Goal: Task Accomplishment & Management: Manage account settings

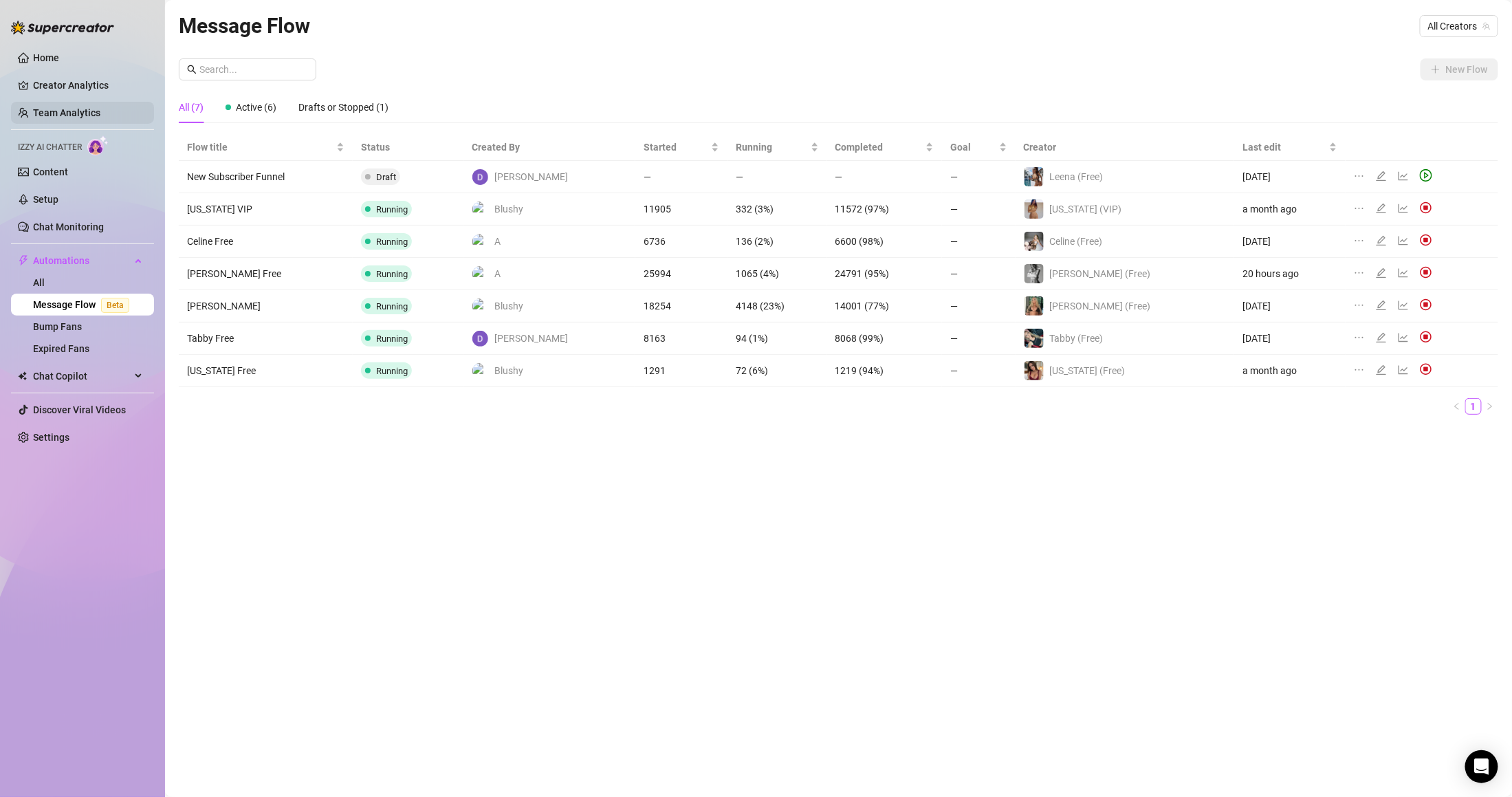
click at [89, 116] on link "Team Analytics" at bounding box center [66, 112] width 68 height 11
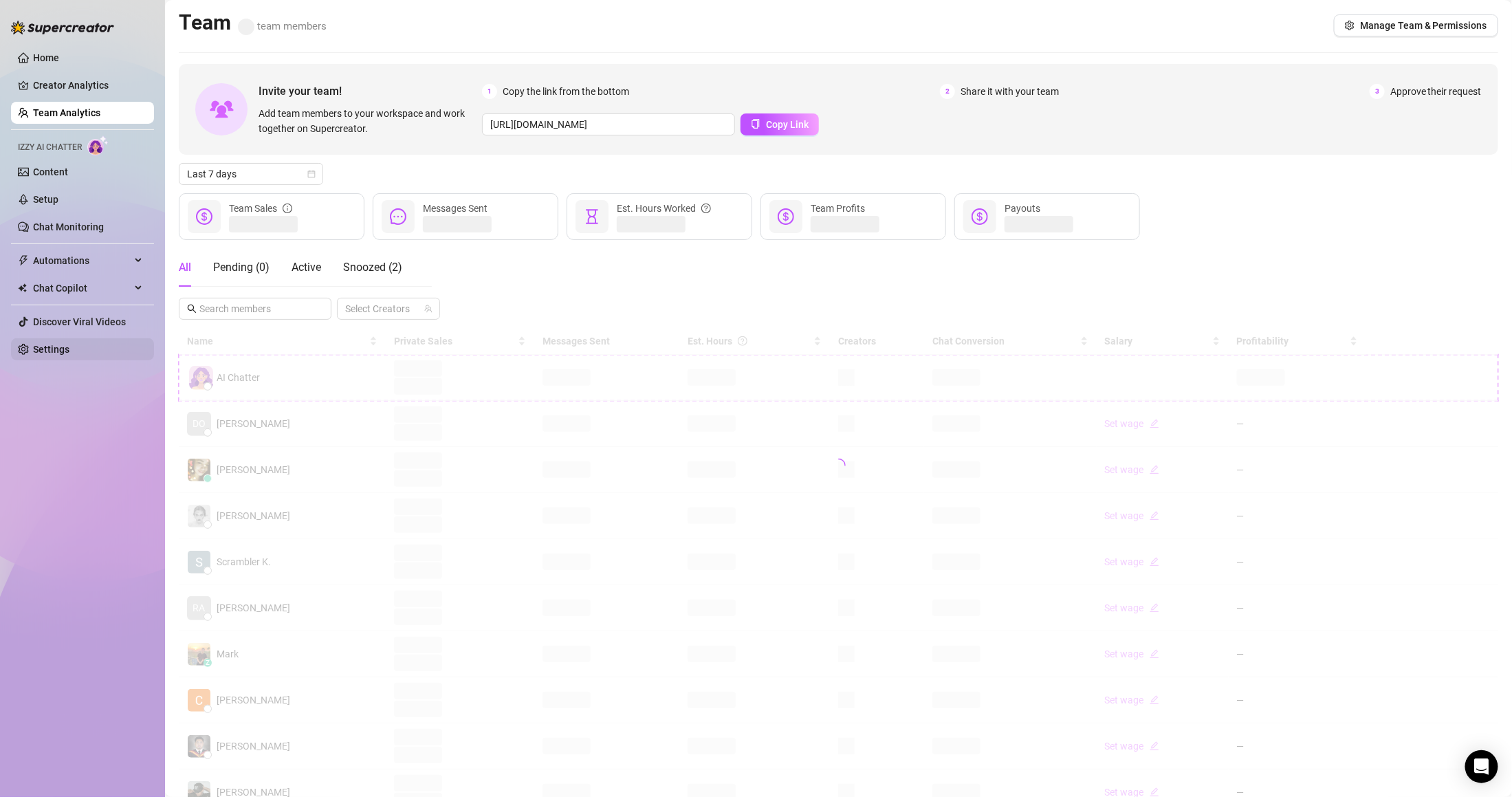
click at [69, 346] on link "Settings" at bounding box center [51, 349] width 36 height 11
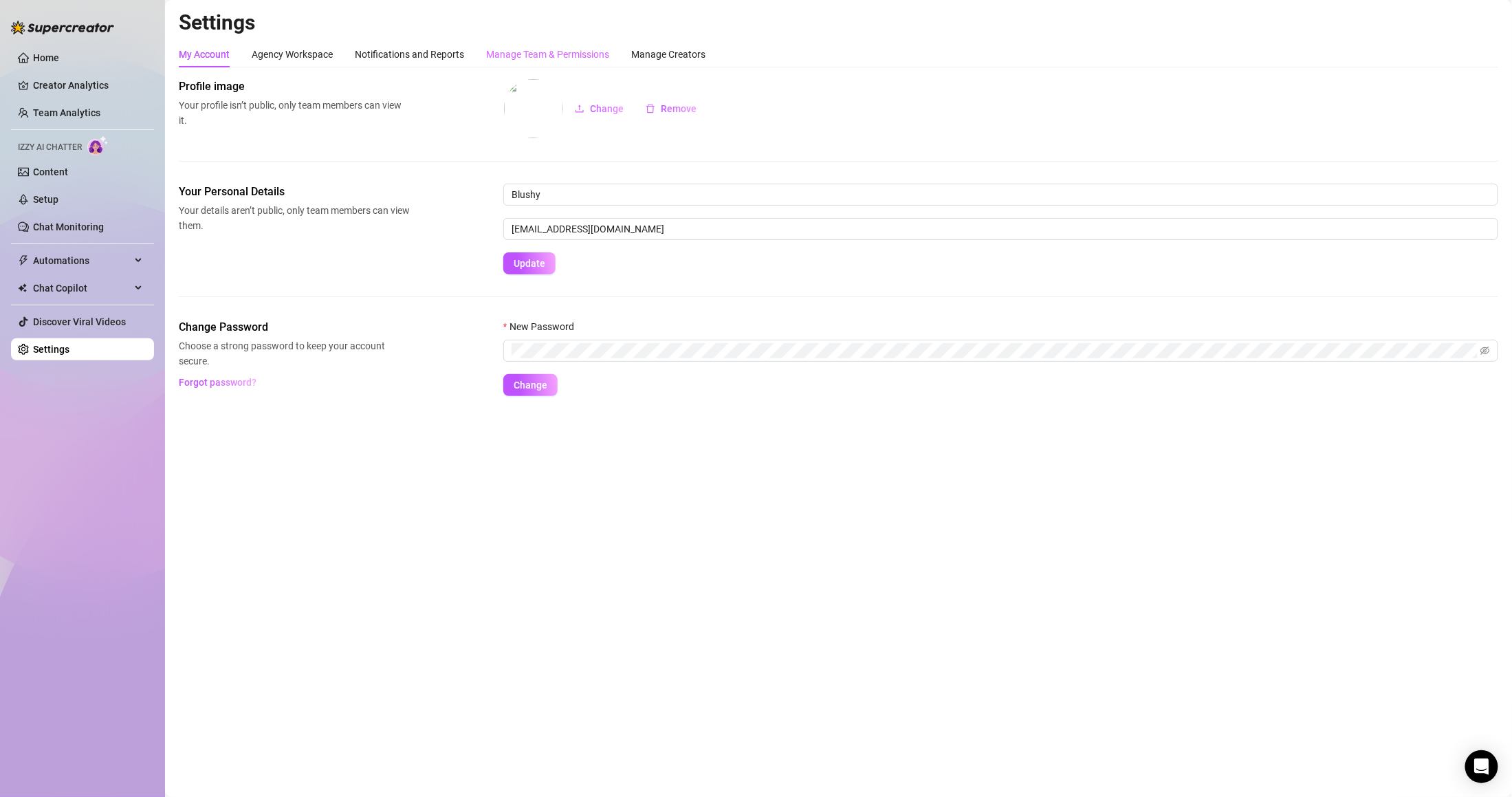
click at [516, 43] on div "Manage Team & Permissions" at bounding box center [548, 54] width 123 height 26
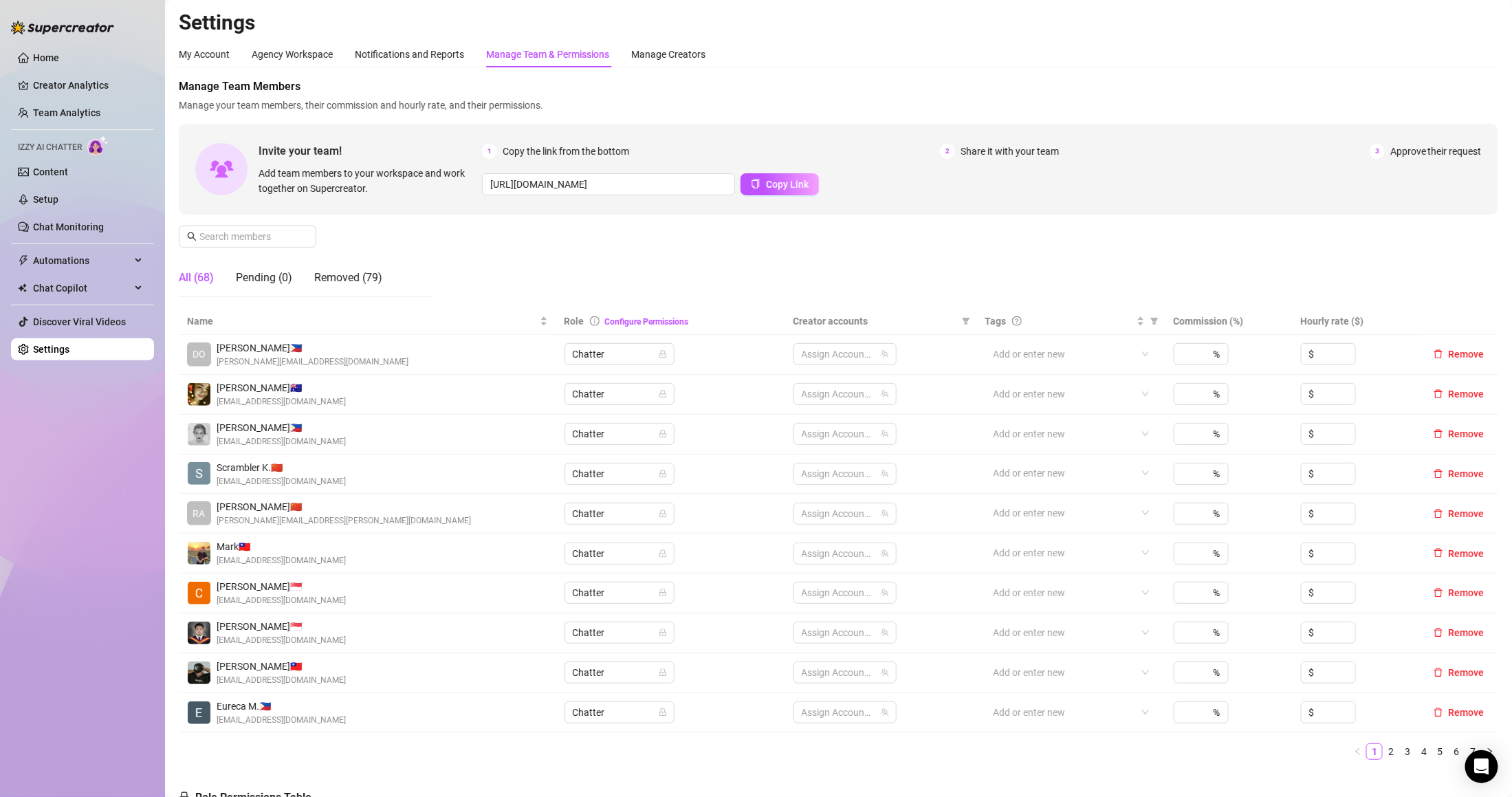
click at [514, 54] on div "Manage Team & Permissions" at bounding box center [548, 55] width 123 height 15
click at [266, 231] on input "text" at bounding box center [248, 236] width 97 height 15
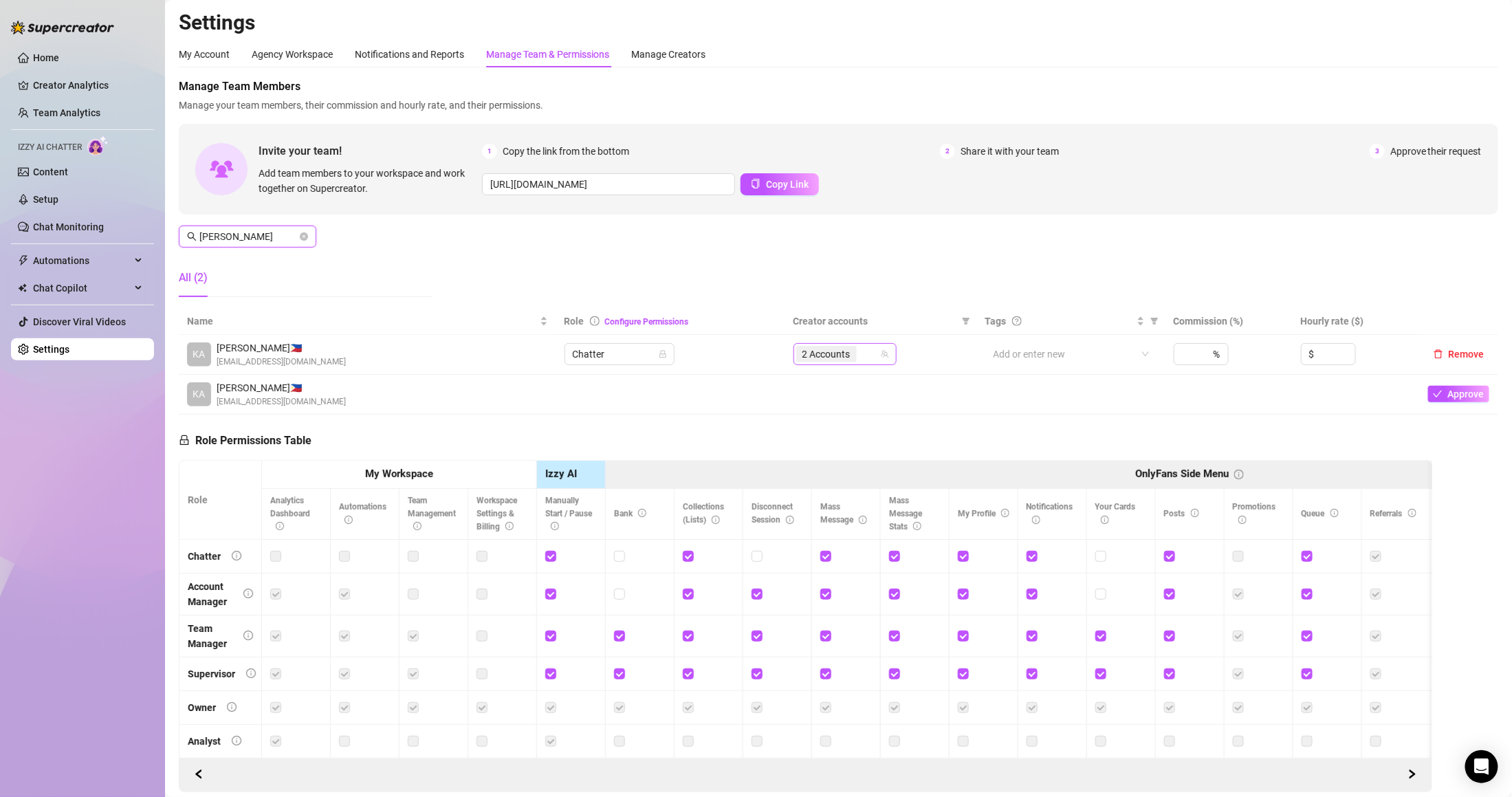
click at [827, 357] on span "2 Accounts" at bounding box center [826, 354] width 48 height 15
type input "[PERSON_NAME]"
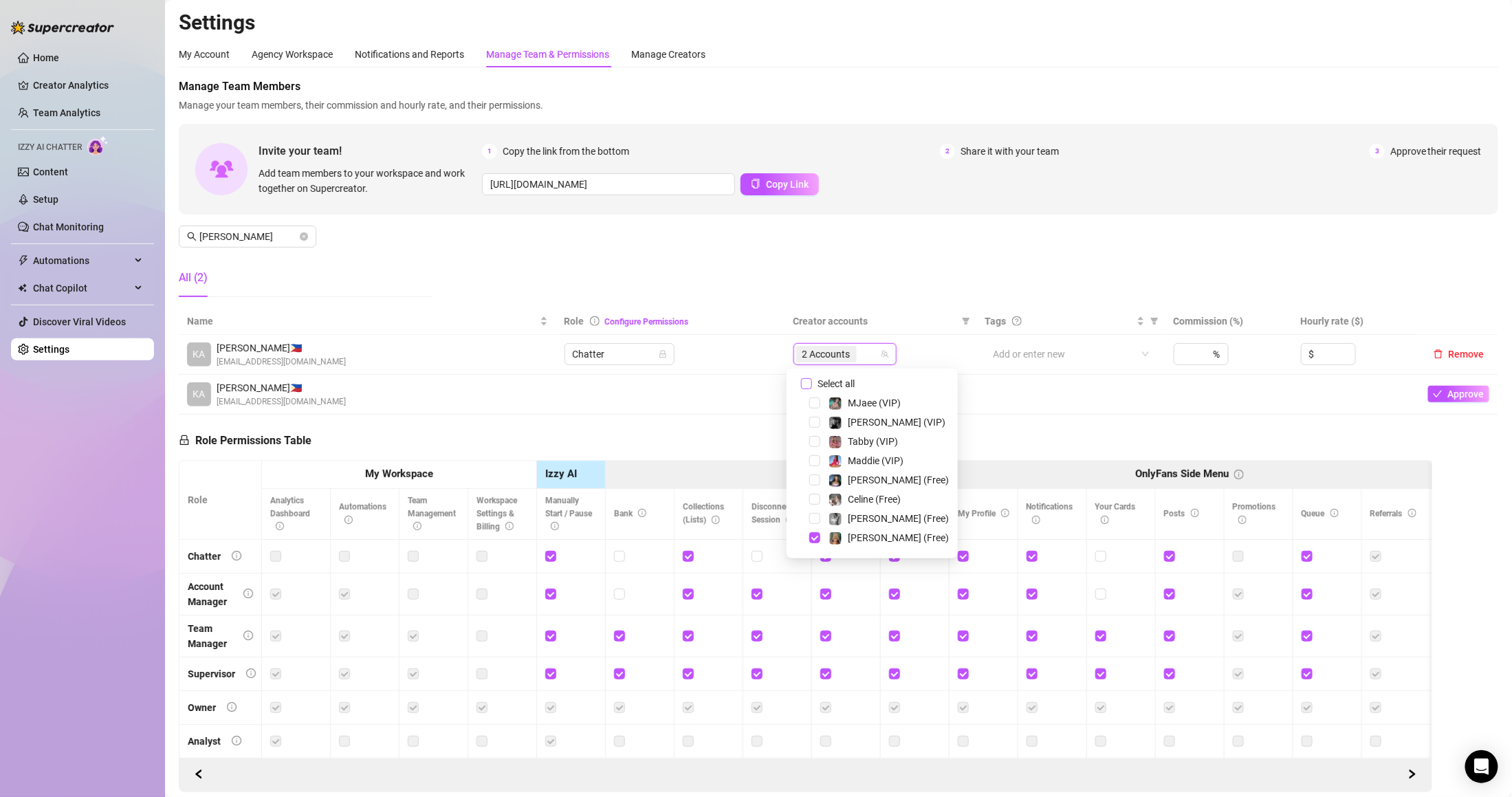
click at [835, 376] on span "Select all" at bounding box center [836, 384] width 48 height 15
click at [812, 378] on input "Select all" at bounding box center [806, 384] width 11 height 11
click at [835, 376] on span "Select all" at bounding box center [836, 384] width 48 height 15
click at [812, 378] on input "Select all" at bounding box center [806, 384] width 11 height 11
checkbox input "false"
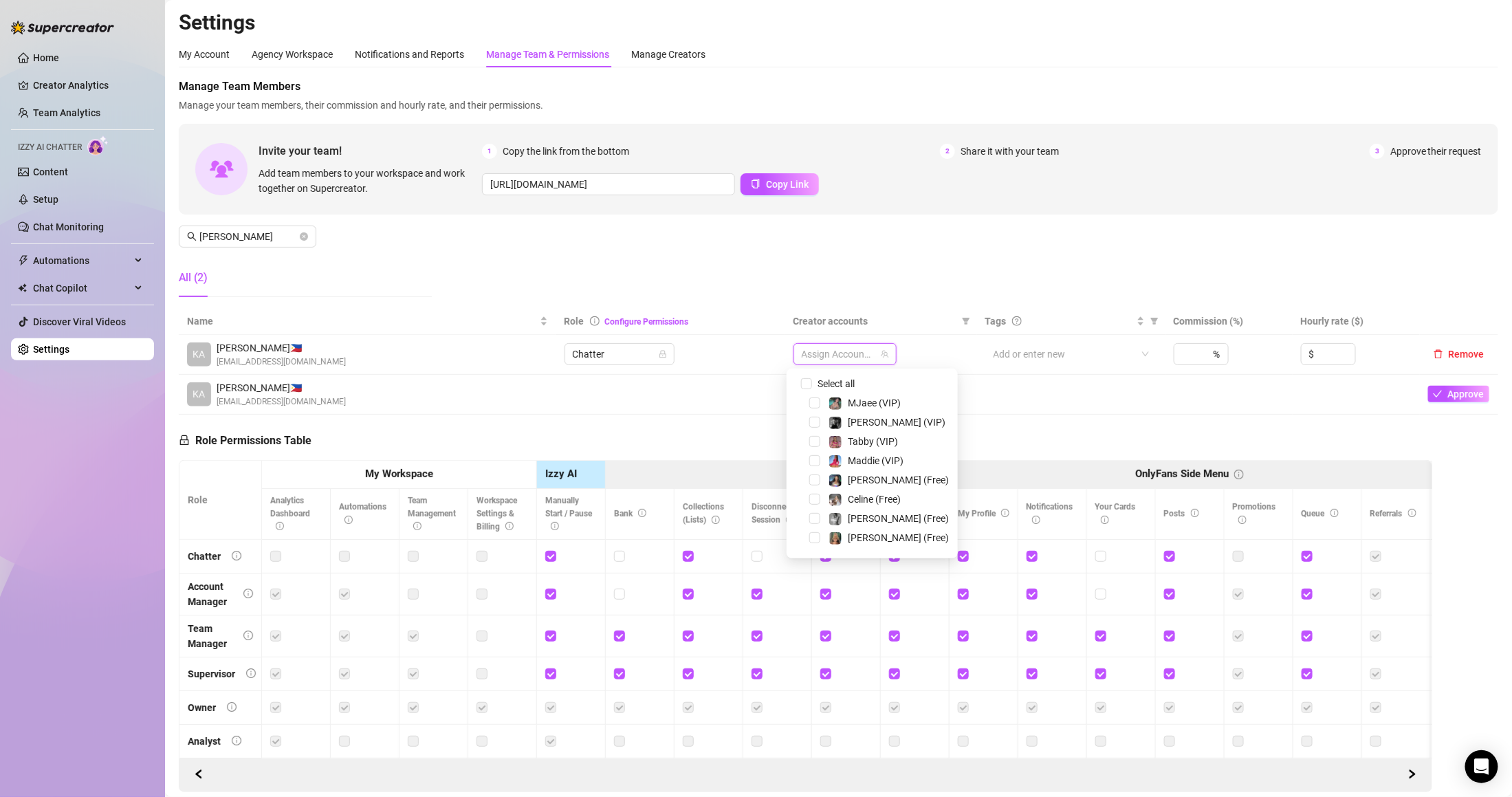
click at [832, 346] on div at bounding box center [837, 353] width 83 height 19
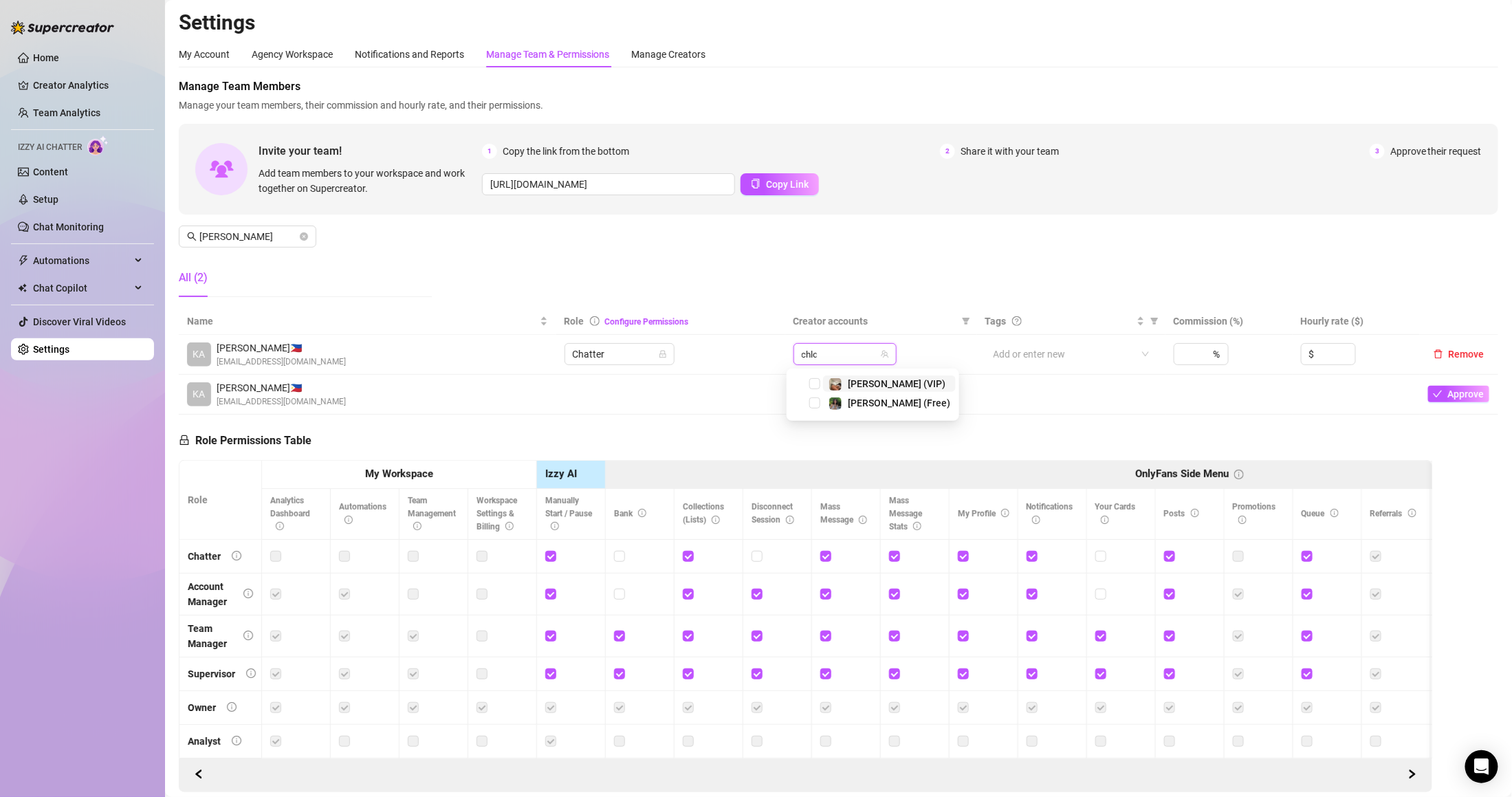
type input "[PERSON_NAME]"
click at [880, 384] on span "[PERSON_NAME] (VIP)" at bounding box center [897, 384] width 97 height 11
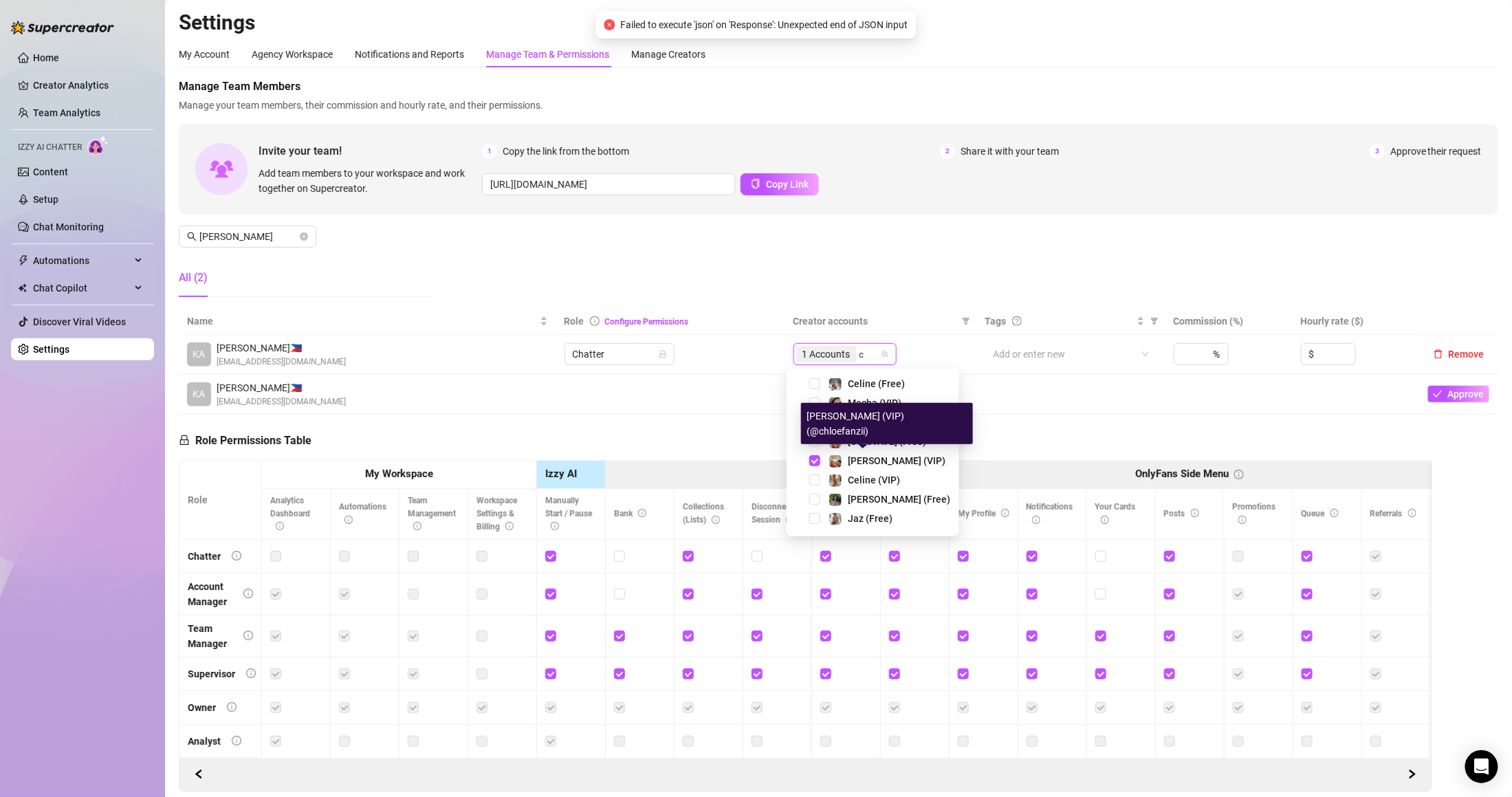
type input "ch"
drag, startPoint x: 871, startPoint y: 462, endPoint x: 869, endPoint y: 340, distance: 122.0
click at [871, 460] on span "[PERSON_NAME] (Free)" at bounding box center [899, 460] width 103 height 11
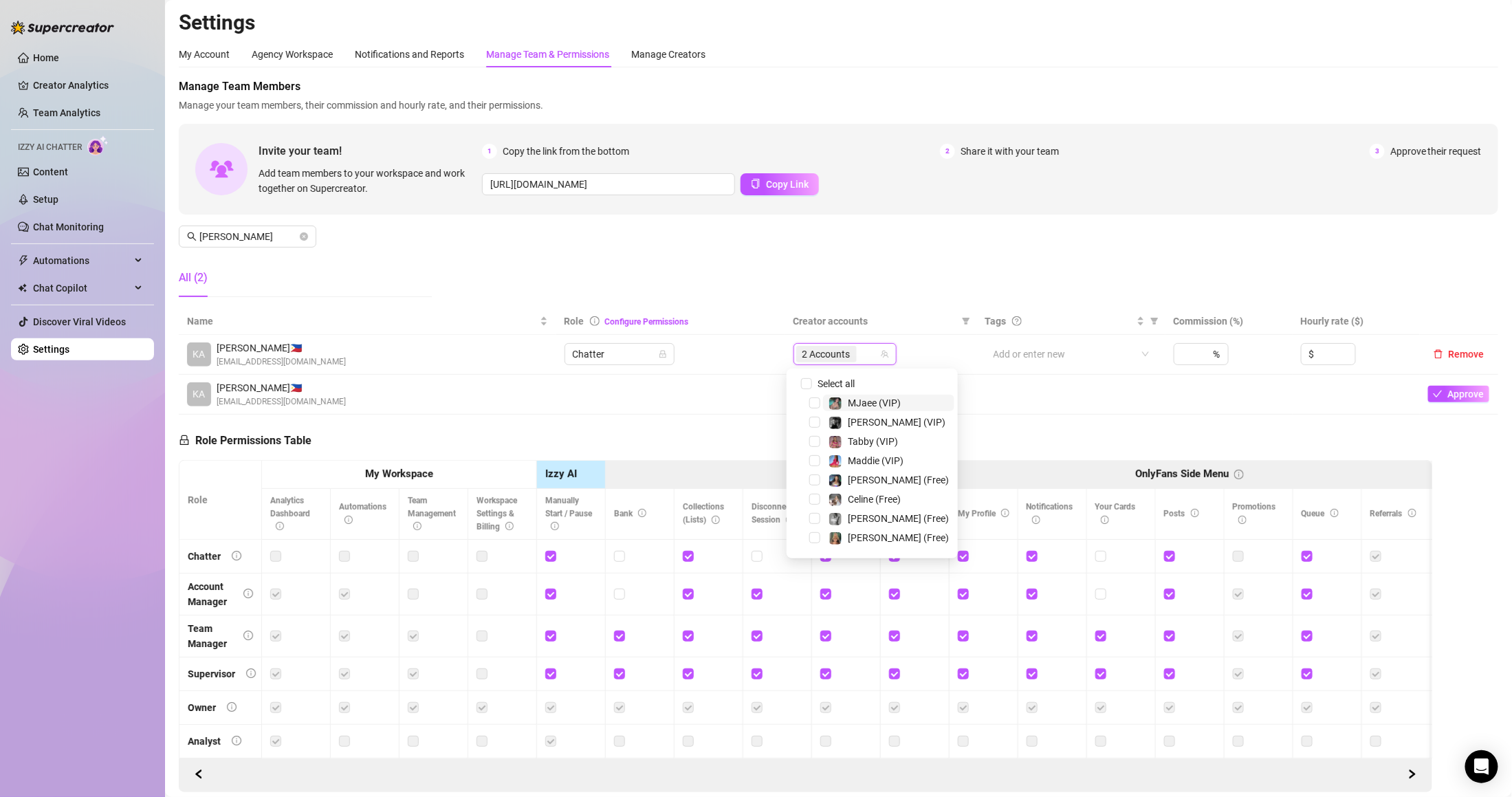
click at [863, 356] on div "2 Accounts" at bounding box center [837, 353] width 83 height 19
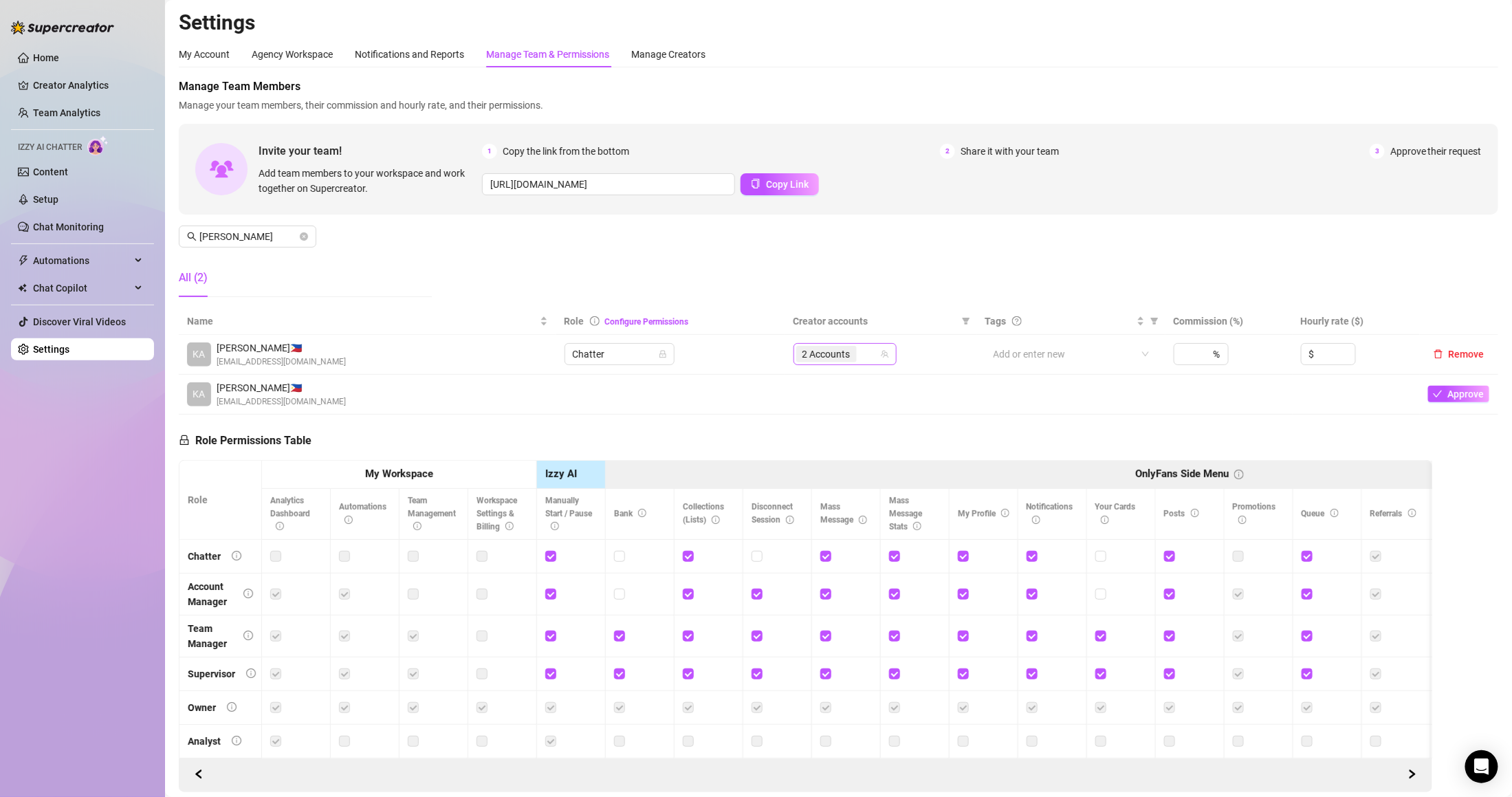
click at [860, 357] on div "2 Accounts" at bounding box center [837, 353] width 83 height 19
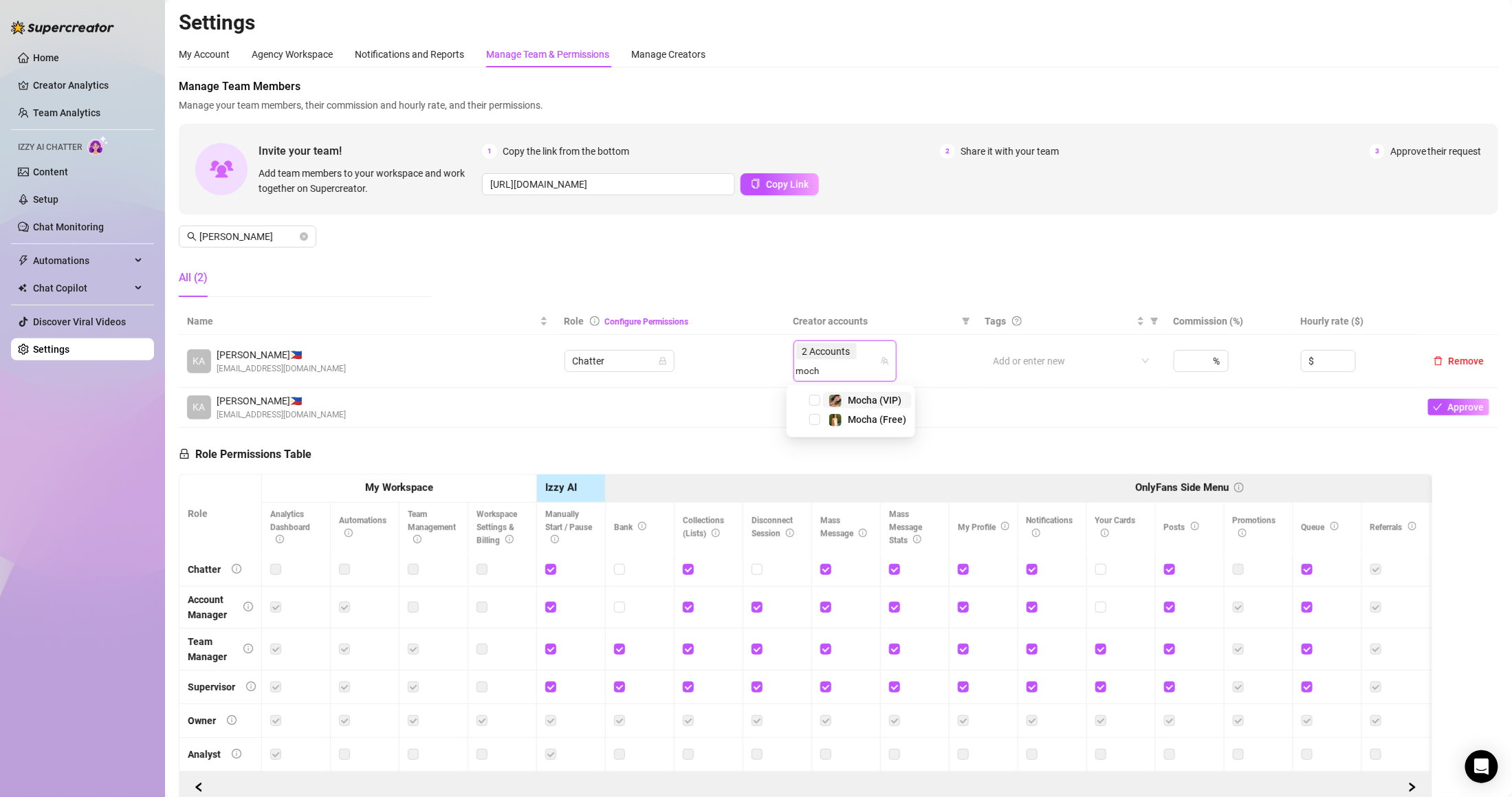
type input "mocha"
click at [871, 396] on span "Mocha (VIP)" at bounding box center [875, 400] width 54 height 11
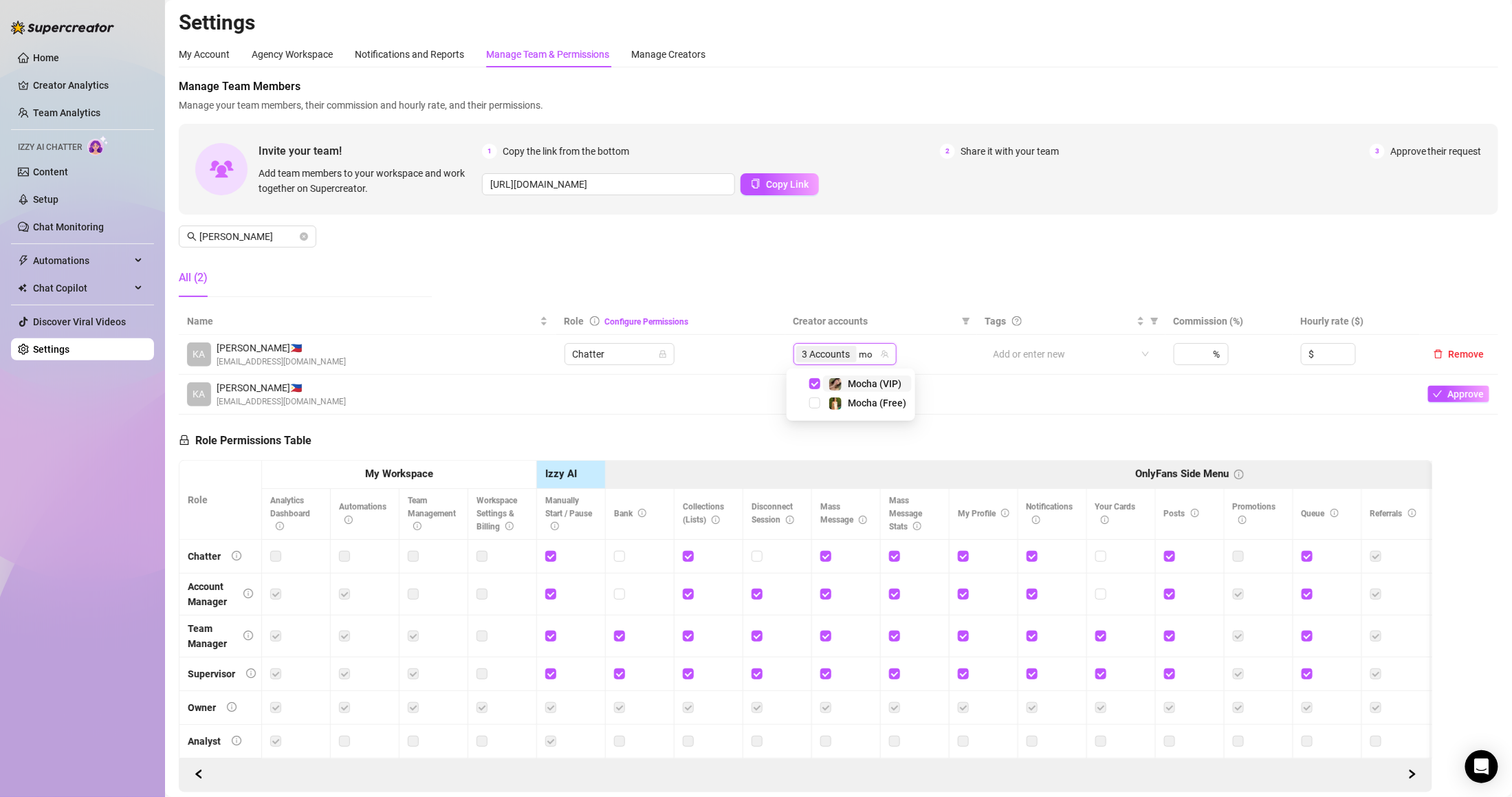
type input "moc"
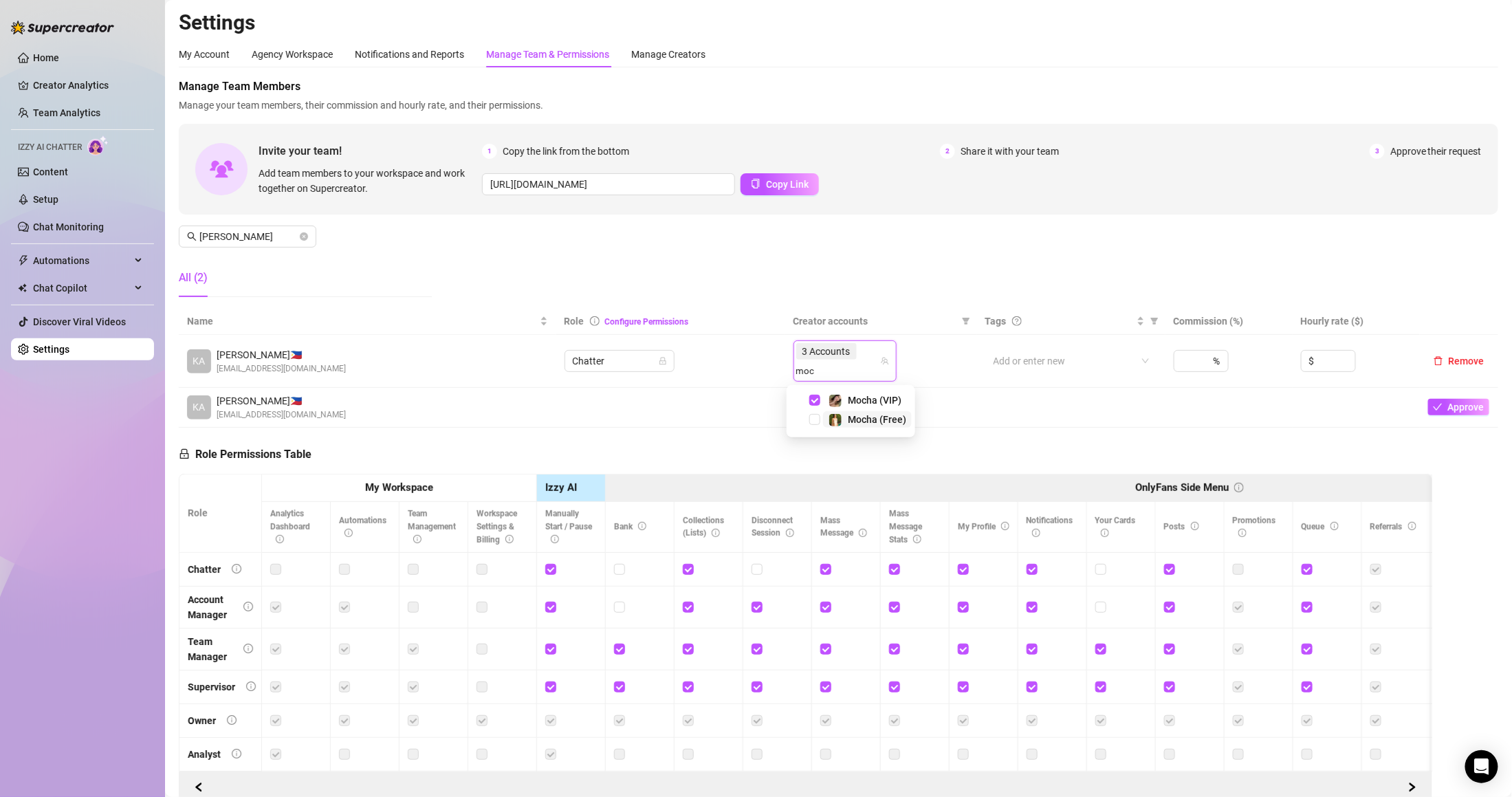
click at [875, 422] on span "Mocha (Free)" at bounding box center [877, 419] width 59 height 11
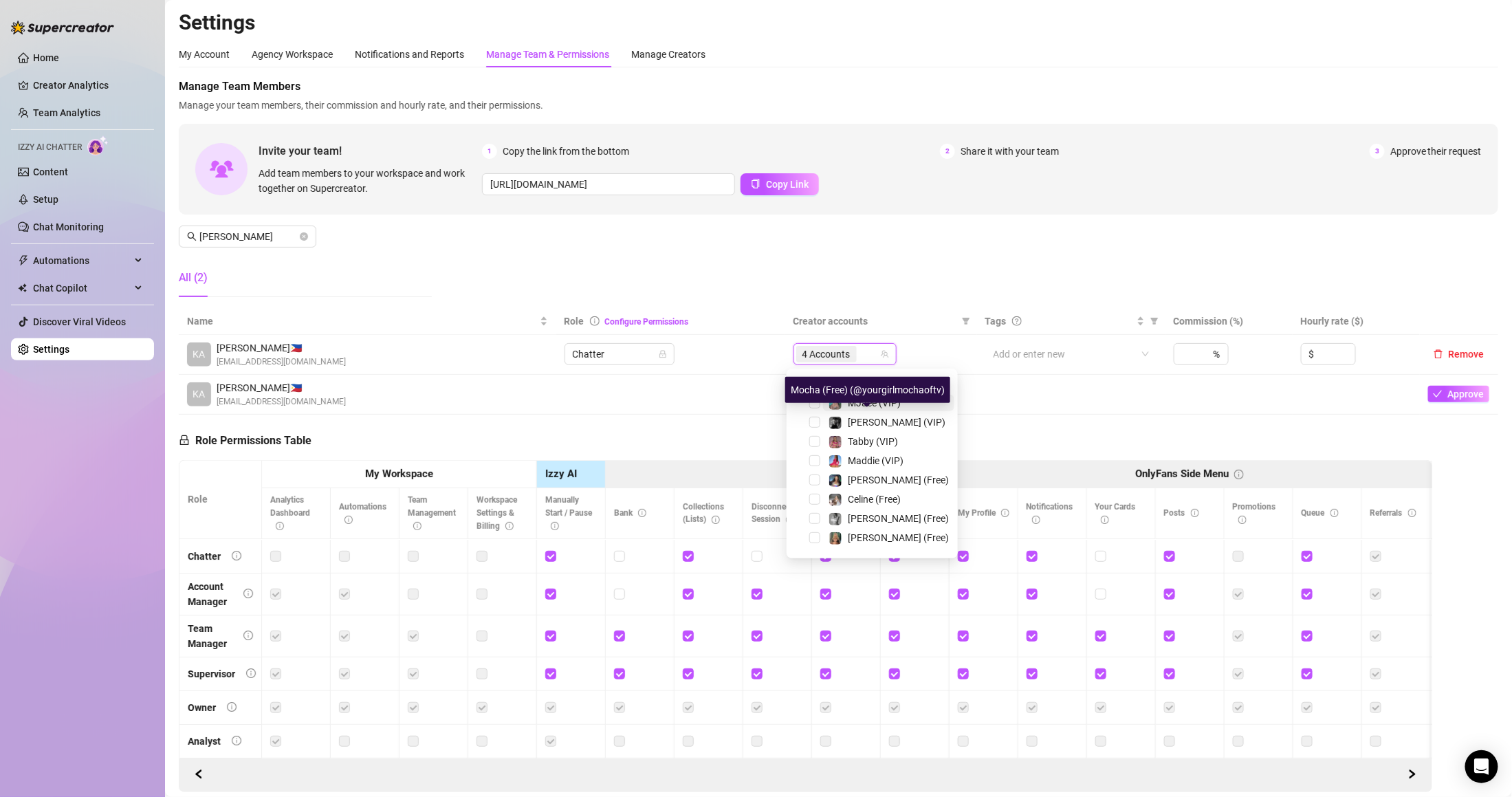
click at [849, 272] on div "Manage Team Members Manage your team members, their commission and hourly rate,…" at bounding box center [838, 193] width 1319 height 229
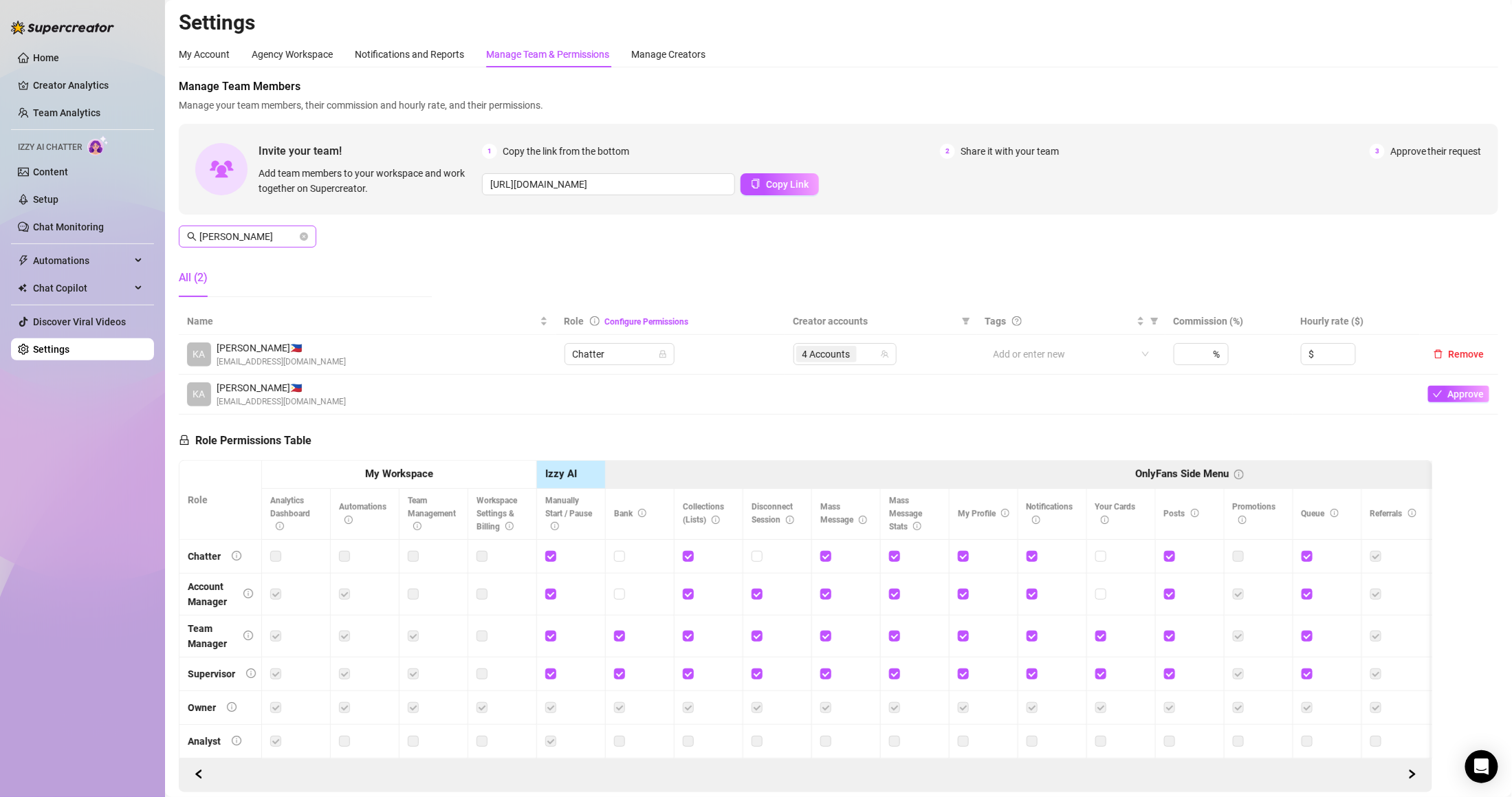
click at [261, 245] on span "[PERSON_NAME]" at bounding box center [247, 236] width 138 height 22
click at [253, 233] on input "[PERSON_NAME]" at bounding box center [248, 236] width 97 height 15
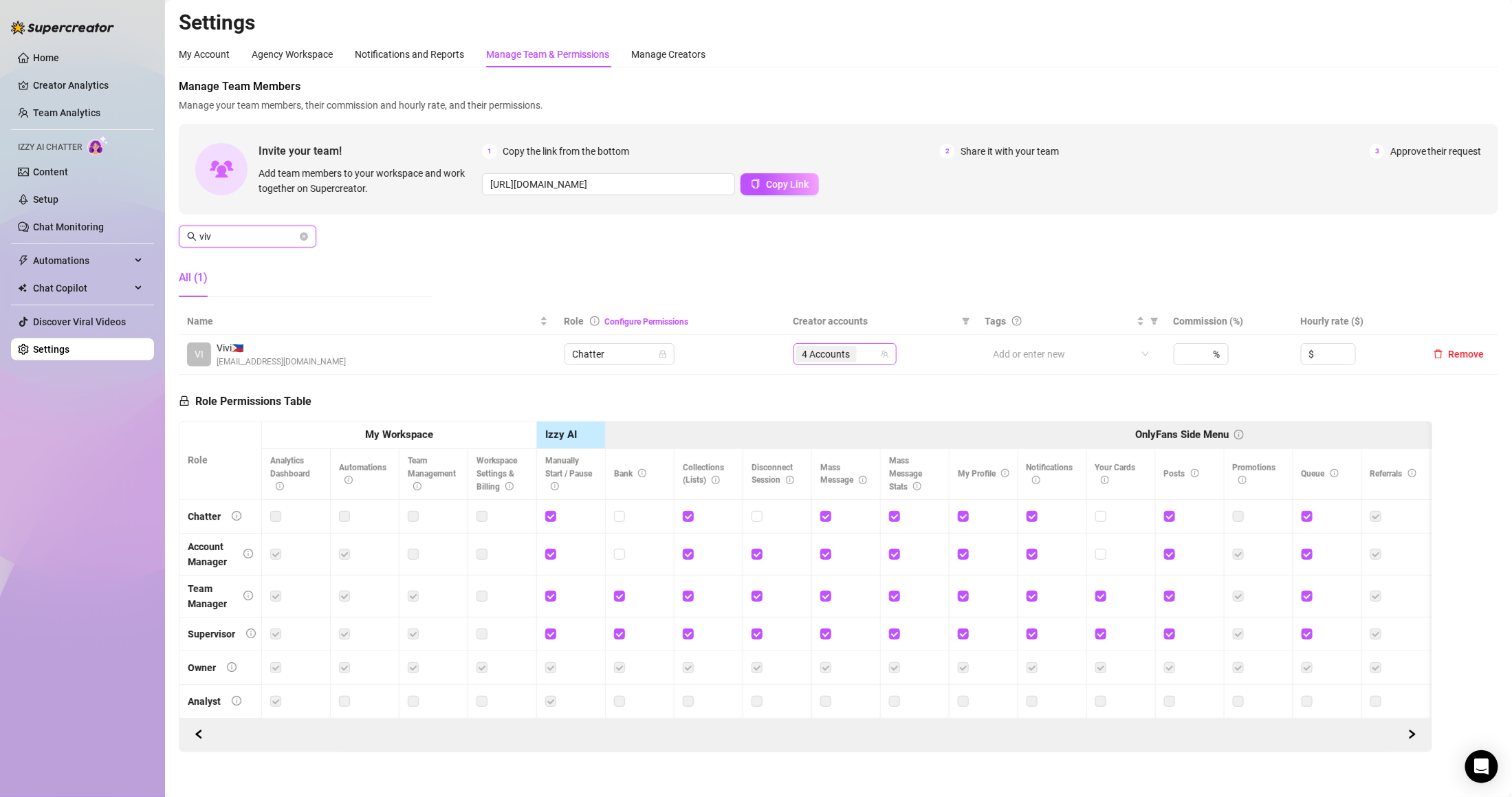
click at [842, 361] on span "4 Accounts" at bounding box center [827, 354] width 61 height 17
type input "viv"
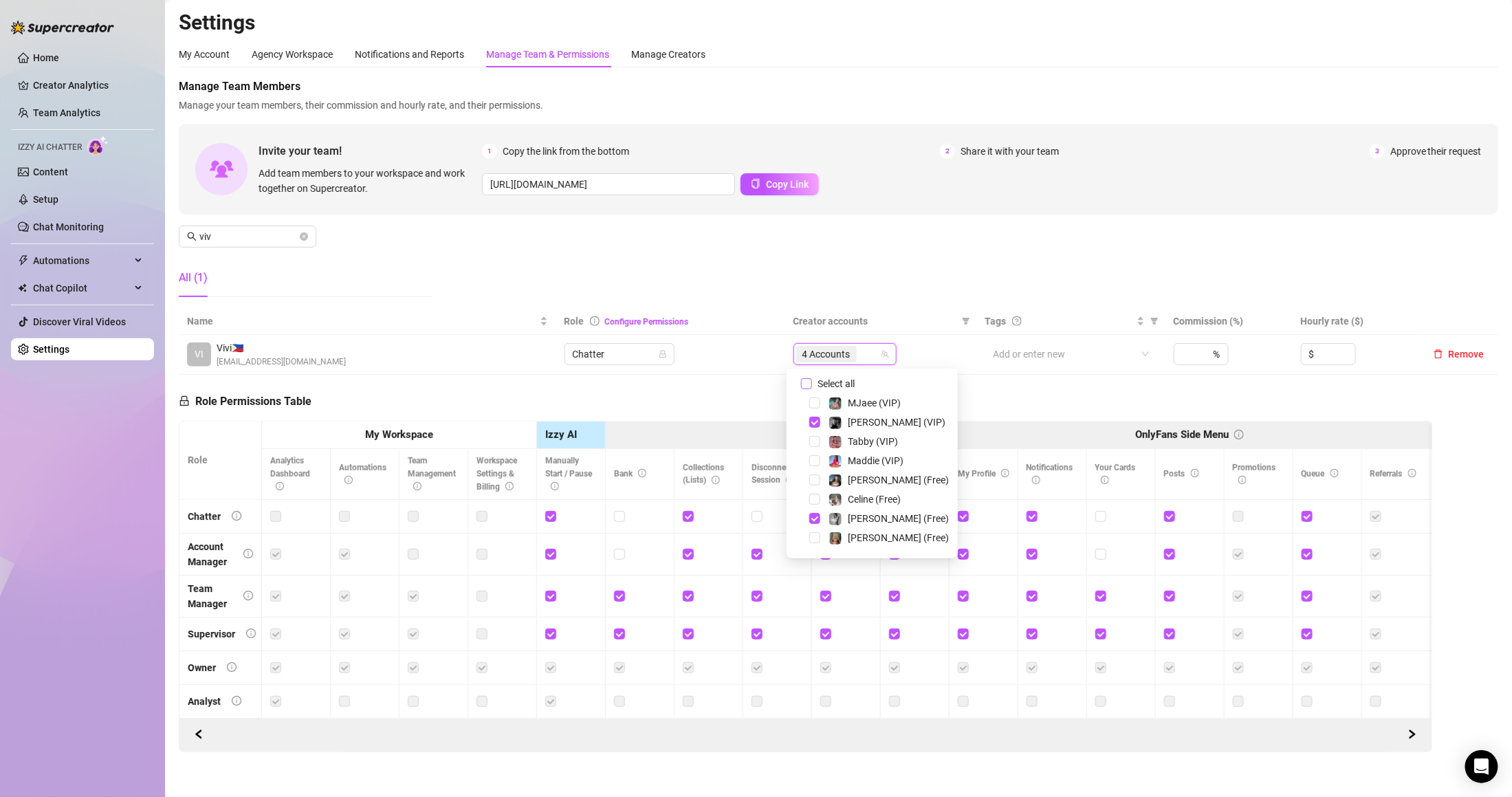
click at [841, 382] on span "Select all" at bounding box center [836, 384] width 48 height 15
click at [812, 382] on input "Select all" at bounding box center [806, 384] width 11 height 11
click at [841, 382] on span "Select all" at bounding box center [836, 384] width 48 height 15
click at [812, 382] on input "Select all" at bounding box center [806, 384] width 11 height 11
checkbox input "false"
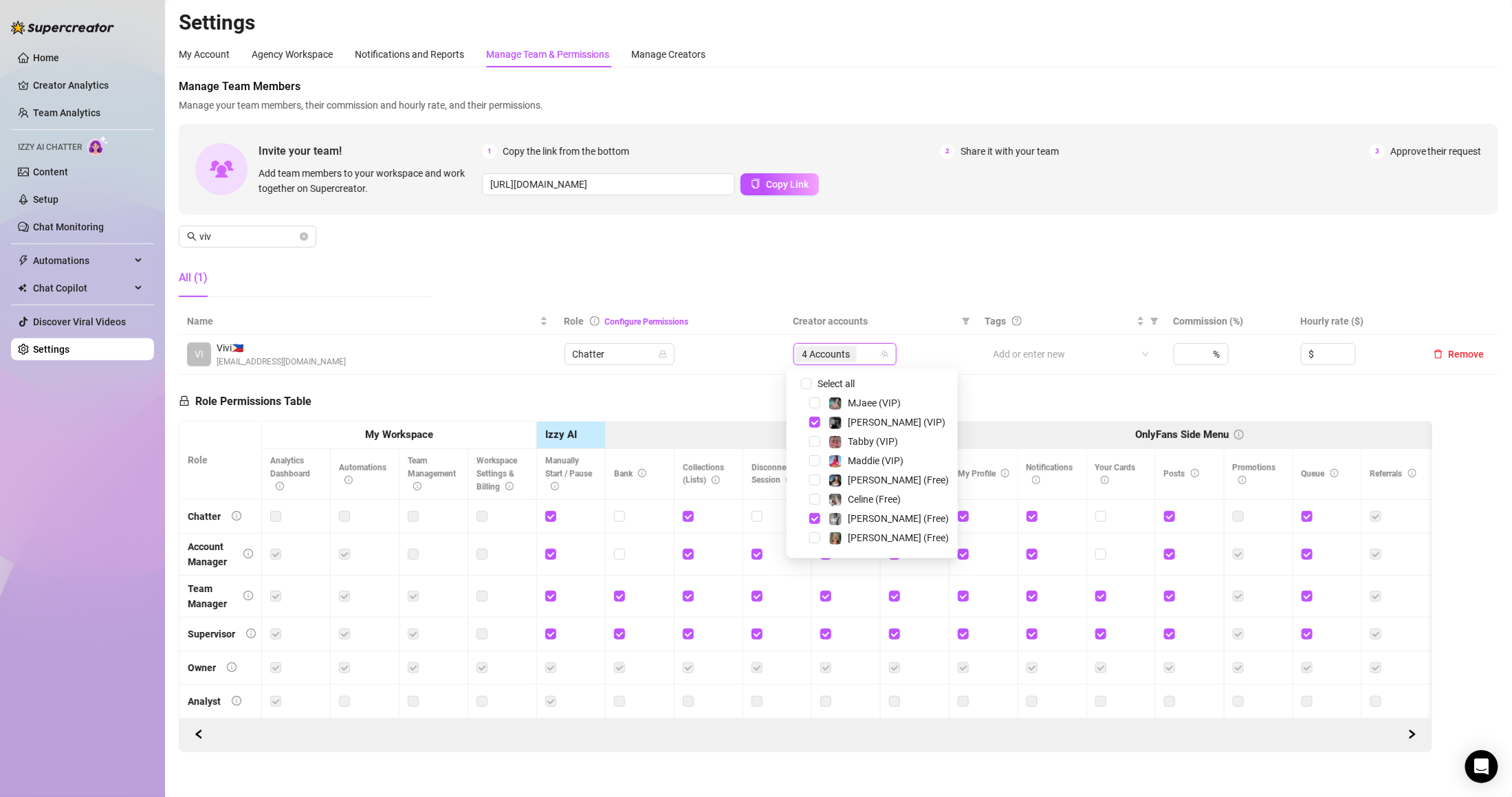
click at [838, 360] on div "4 Accounts" at bounding box center [837, 353] width 83 height 19
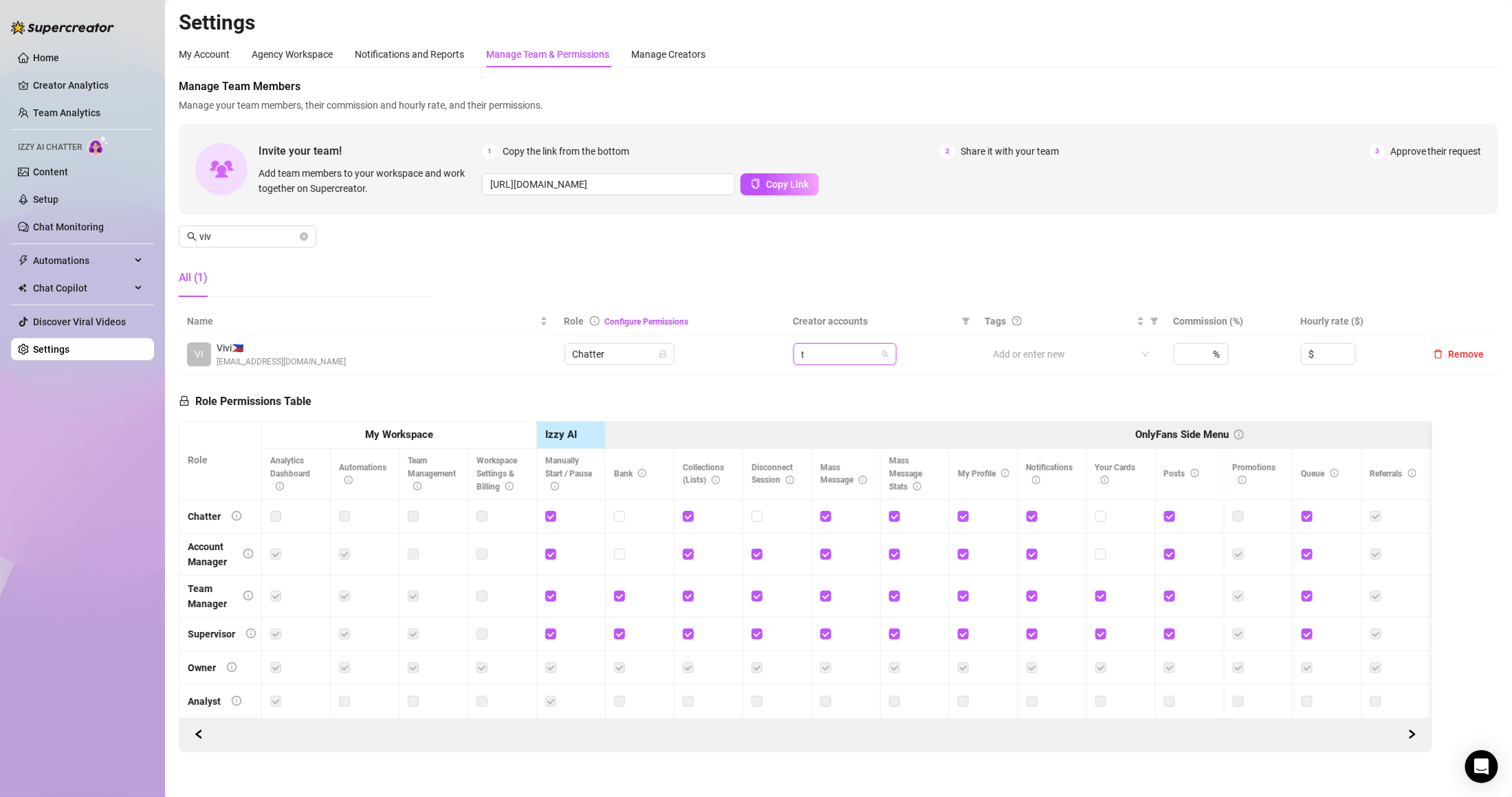
type input "ta"
click at [855, 378] on span "Tabby (VIP)" at bounding box center [873, 384] width 51 height 11
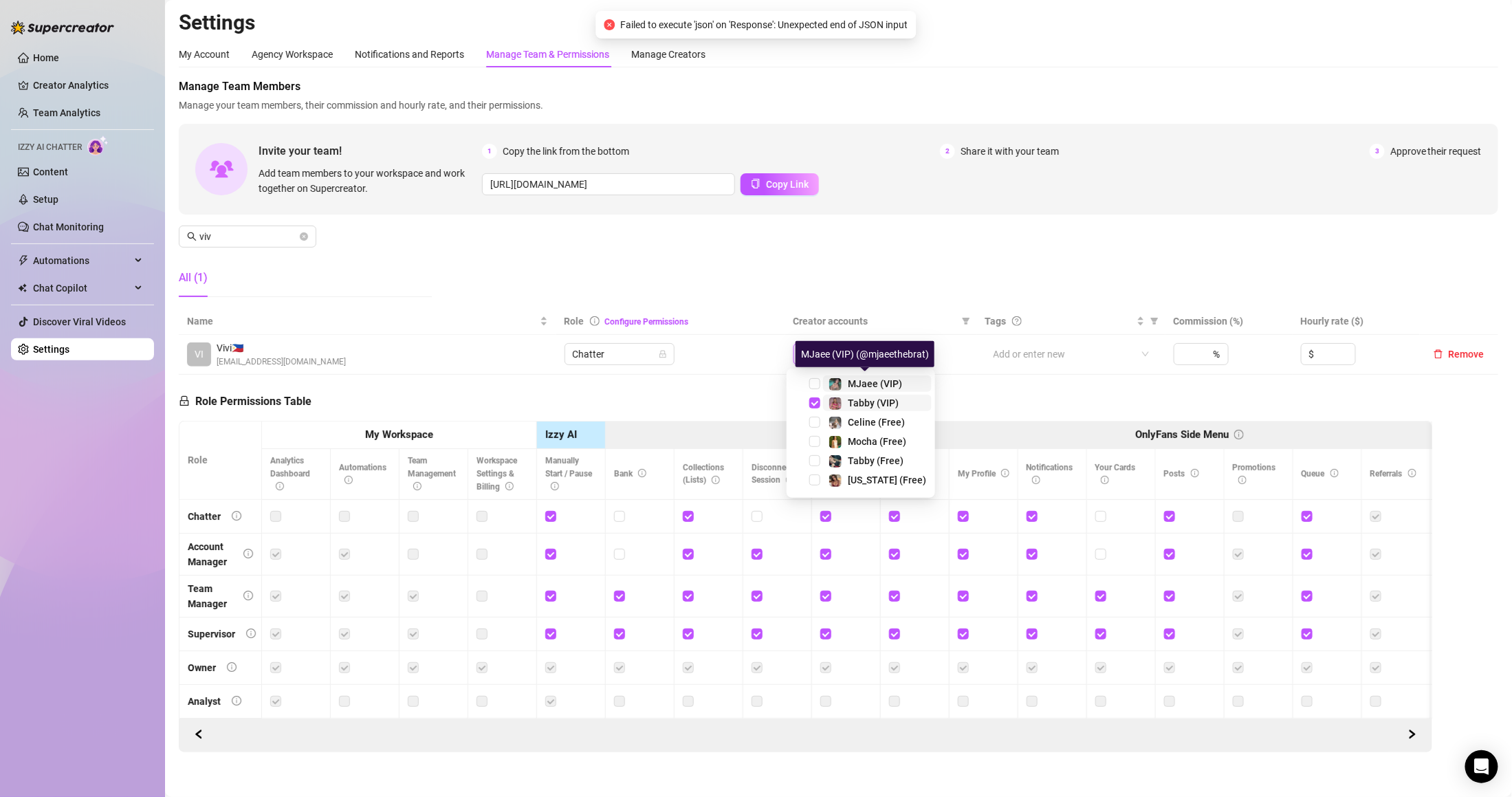
type input "ta"
click at [858, 401] on span "Tabby (Free)" at bounding box center [875, 403] width 55 height 11
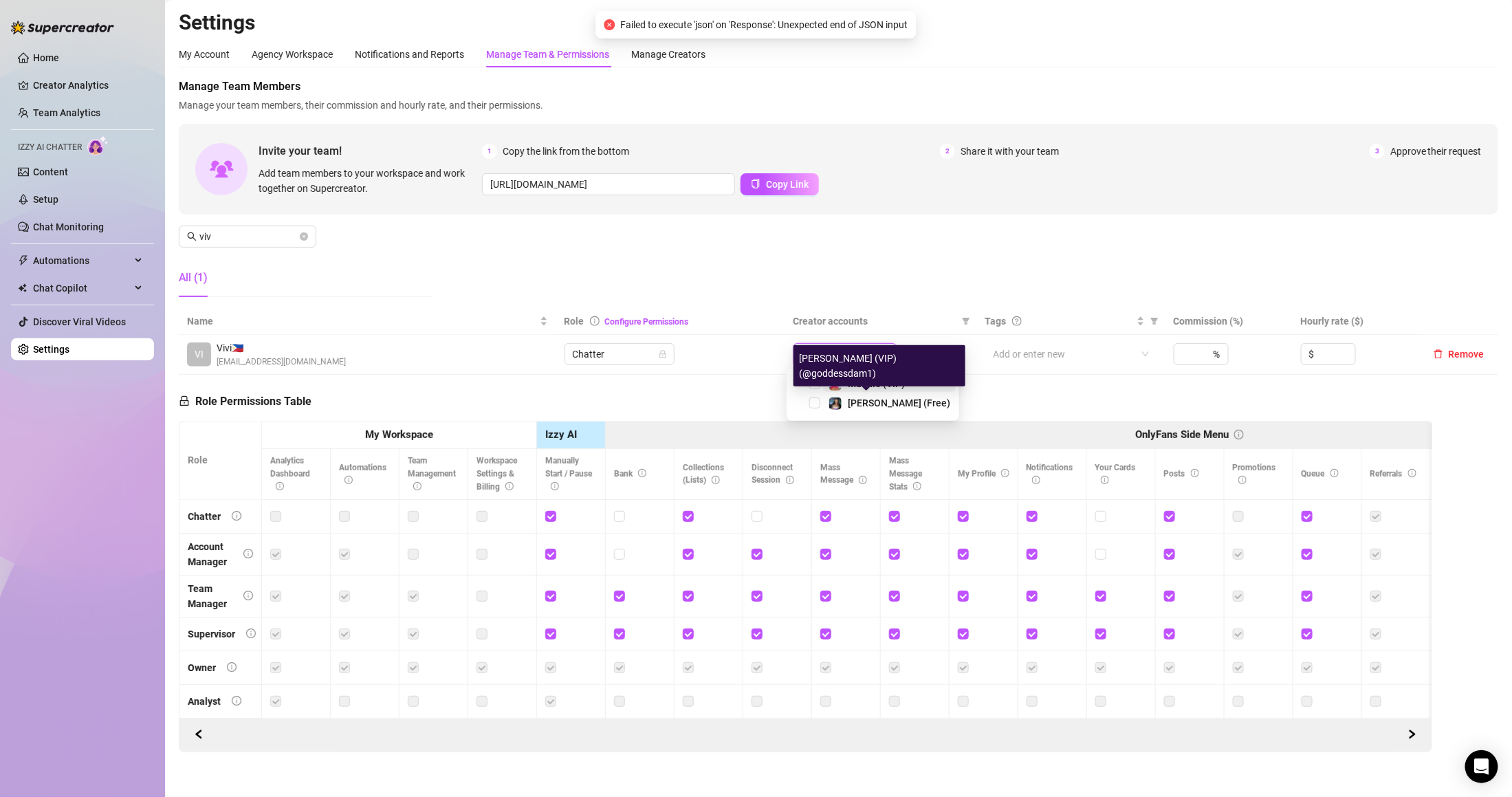
type input "mad"
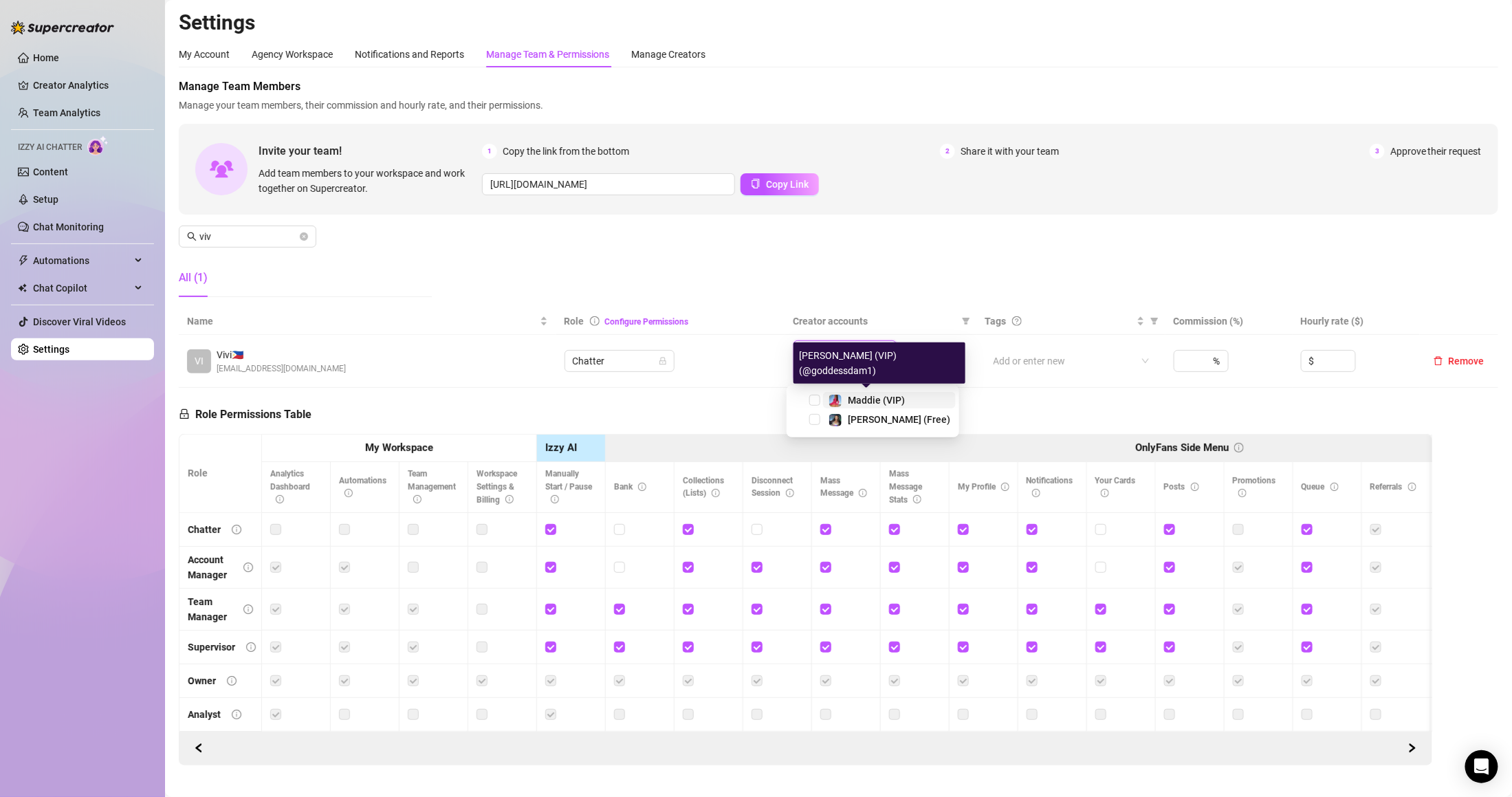
click at [859, 394] on span "Maddie (VIP)" at bounding box center [876, 400] width 57 height 11
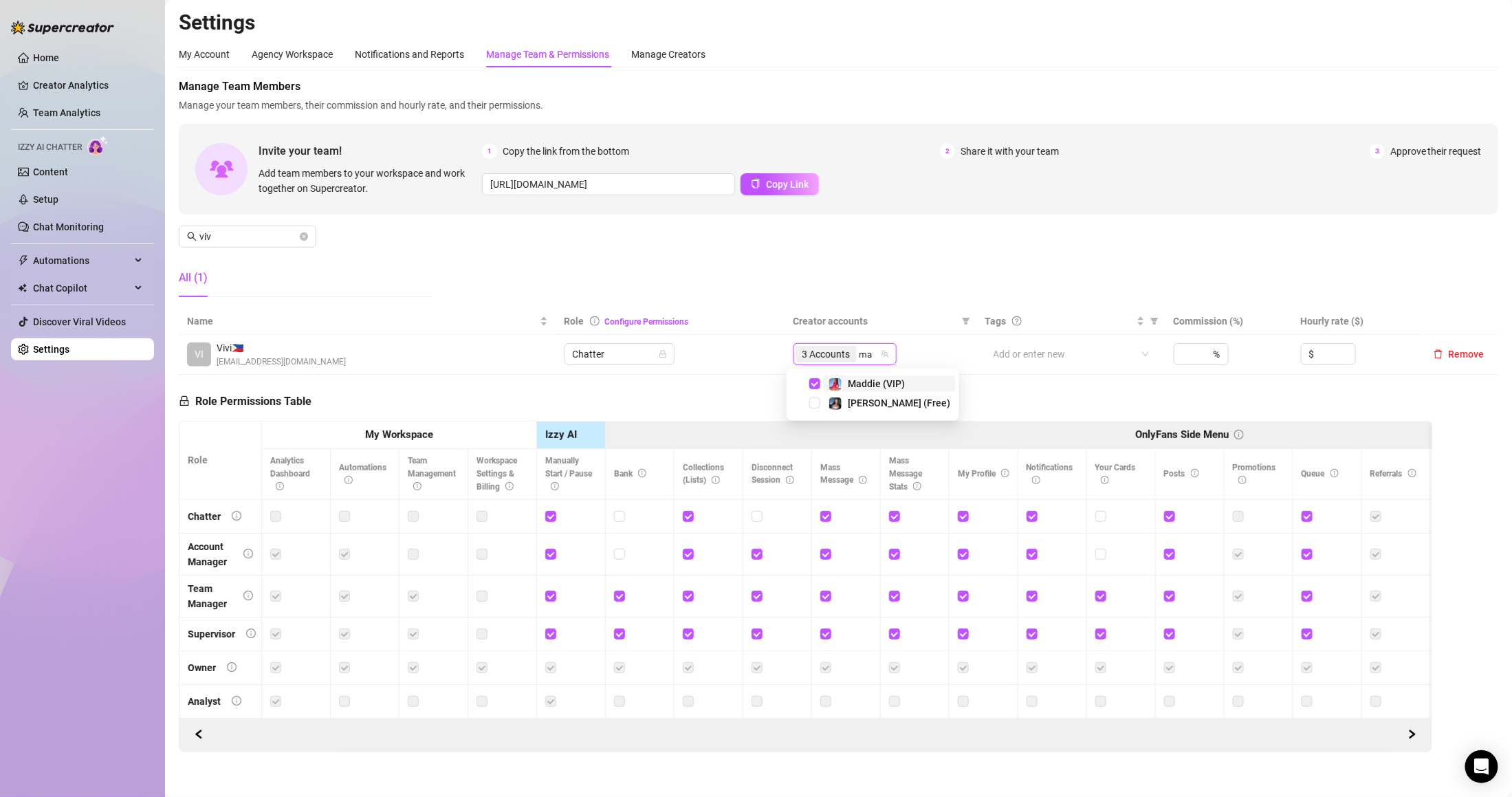
type input "mad"
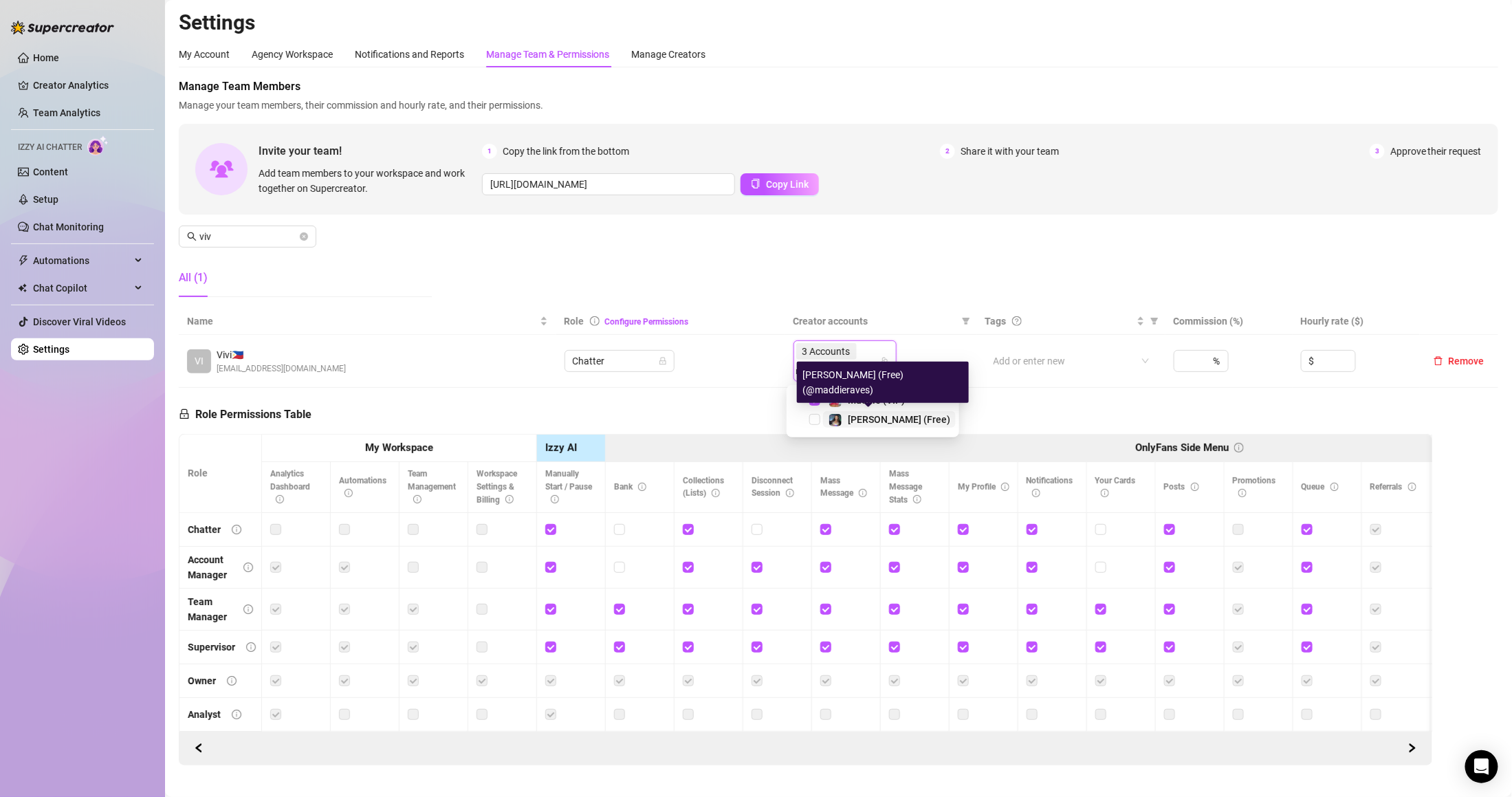
click at [869, 414] on span "[PERSON_NAME] (Free)" at bounding box center [899, 419] width 103 height 11
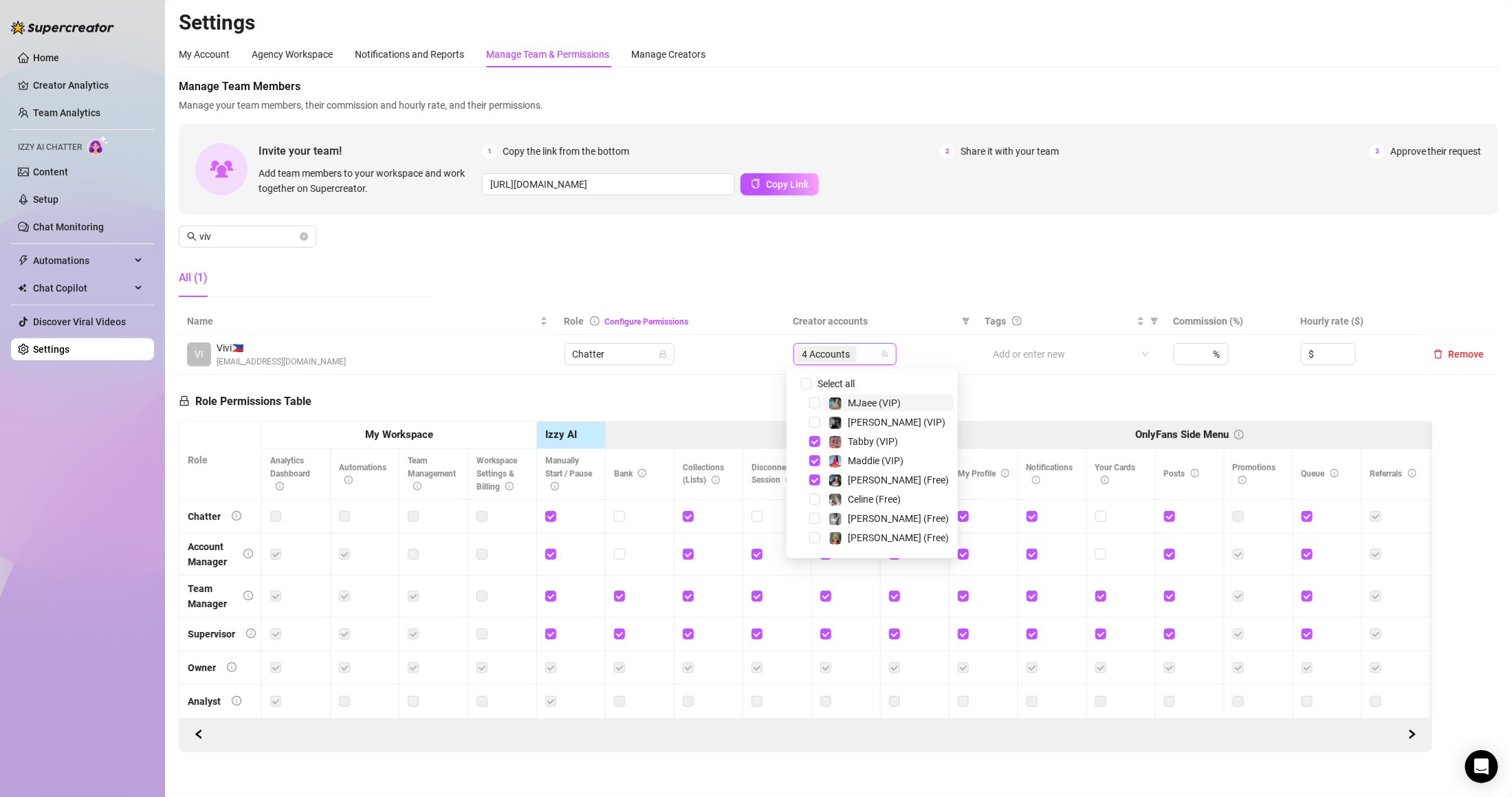
click at [831, 285] on div "Manage Team Members Manage your team members, their commission and hourly rate,…" at bounding box center [838, 193] width 1319 height 229
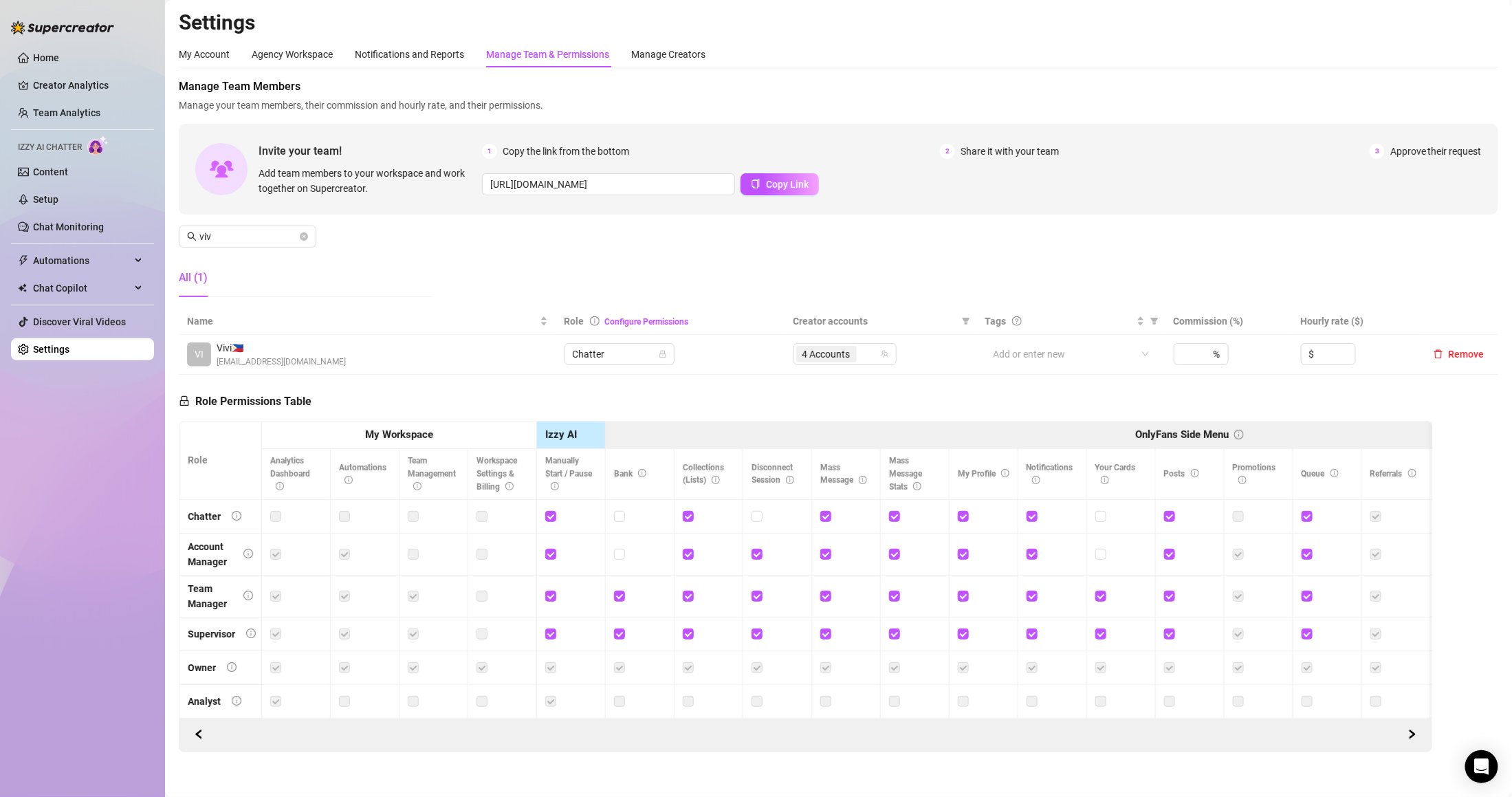
click at [831, 285] on div "Manage Team Members Manage your team members, their commission and hourly rate,…" at bounding box center [838, 193] width 1319 height 229
click at [261, 235] on input "viv" at bounding box center [248, 236] width 97 height 15
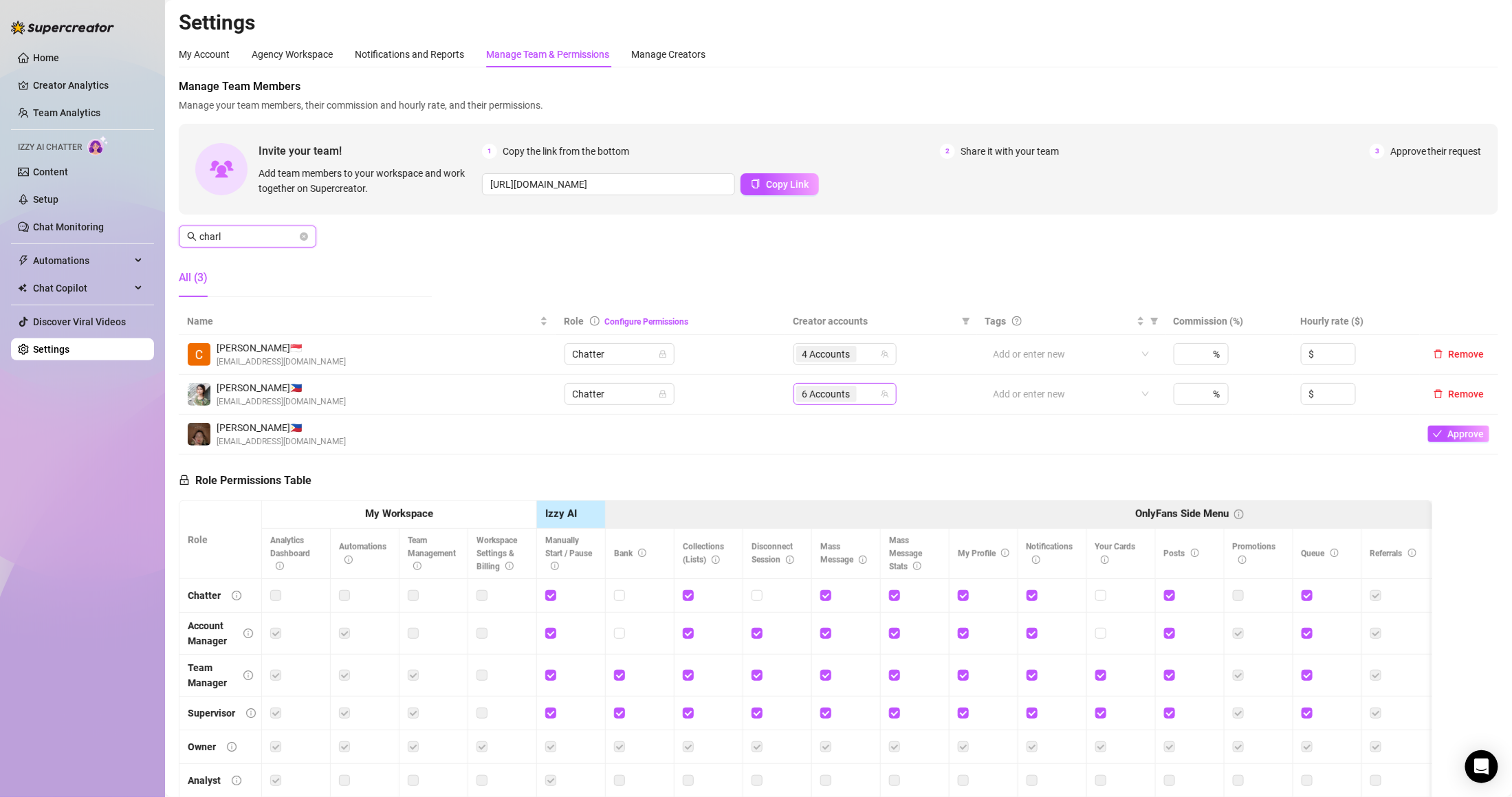
click at [815, 389] on span "6 Accounts" at bounding box center [826, 394] width 48 height 15
type input "charl"
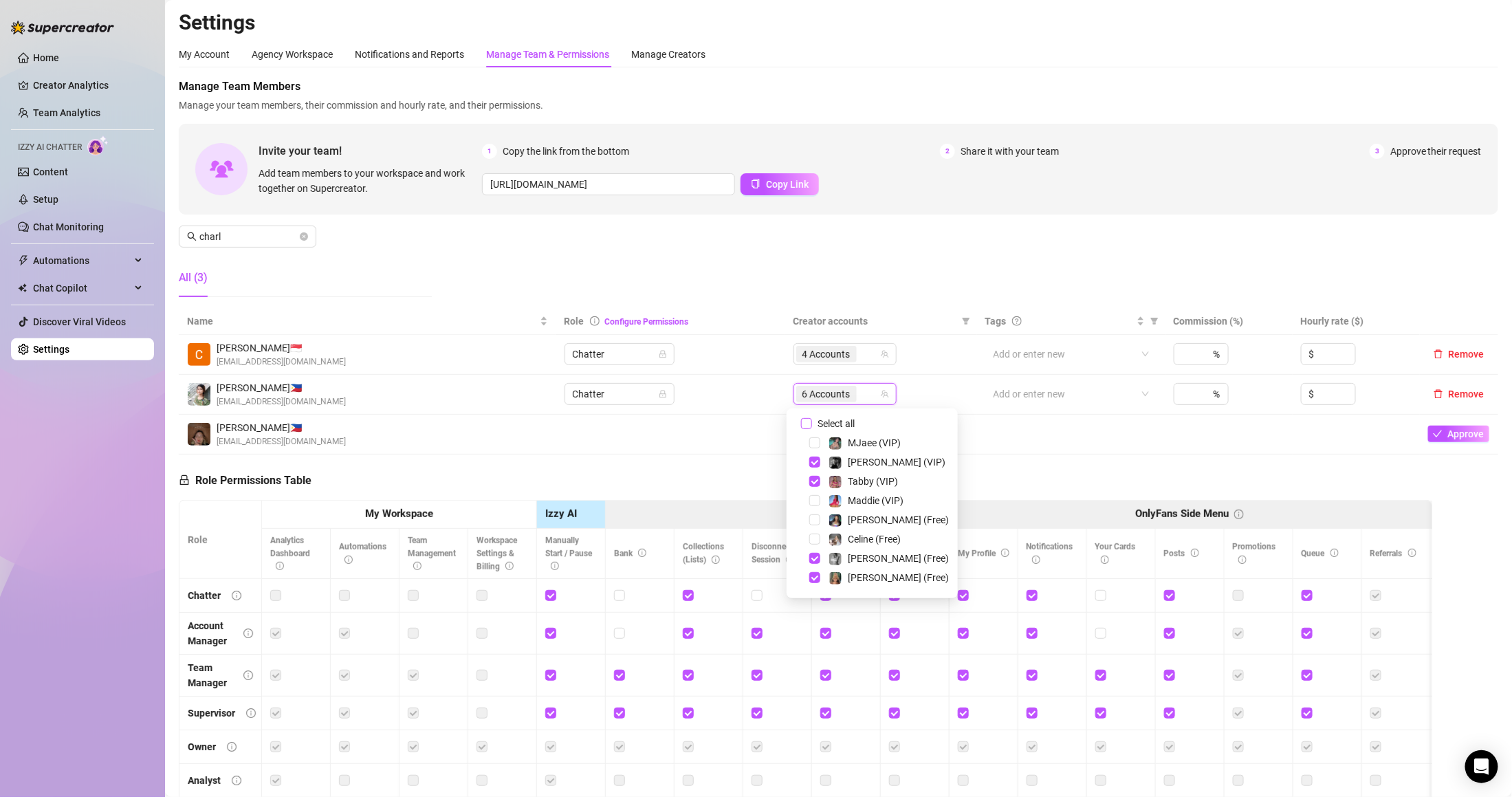
click at [821, 416] on span "Select all" at bounding box center [836, 423] width 48 height 15
click at [812, 418] on input "Select all" at bounding box center [806, 423] width 11 height 11
click at [821, 416] on span "Select all" at bounding box center [836, 423] width 48 height 15
click at [812, 418] on input "Select all" at bounding box center [806, 423] width 11 height 11
checkbox input "false"
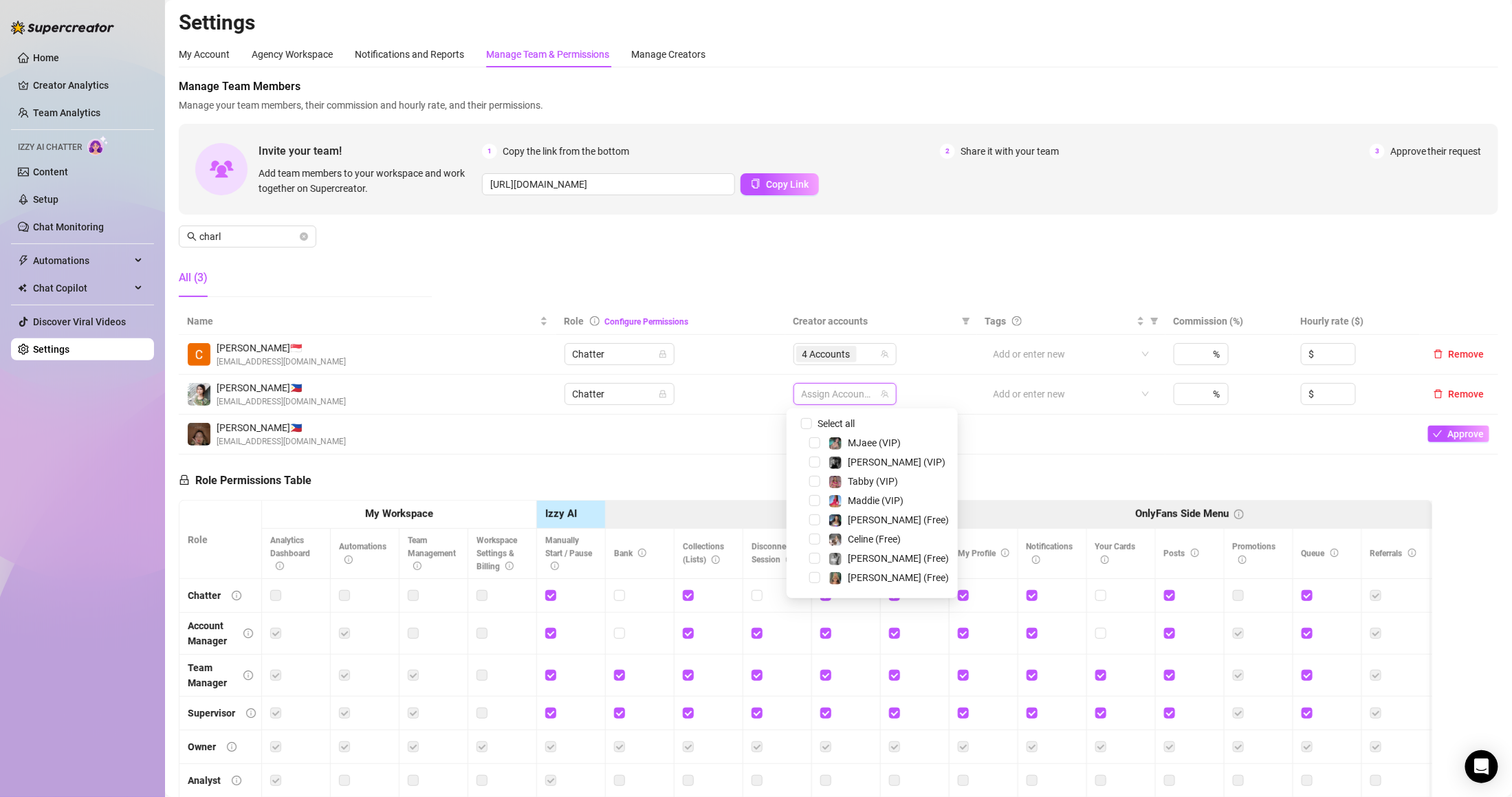
click at [827, 397] on div at bounding box center [837, 394] width 83 height 19
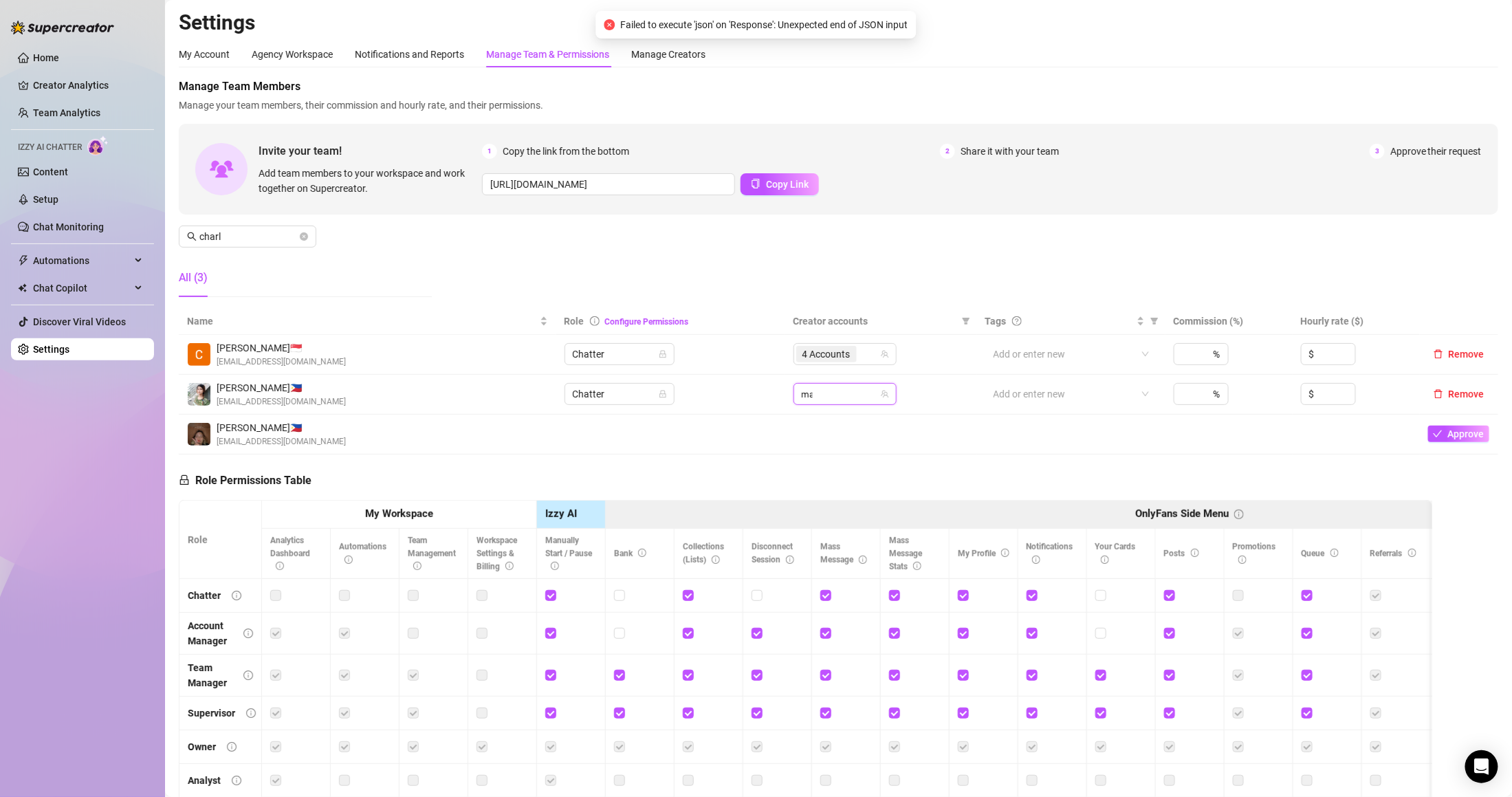
type input "mad"
click at [867, 419] on span "Maddie (VIP)" at bounding box center [876, 423] width 57 height 11
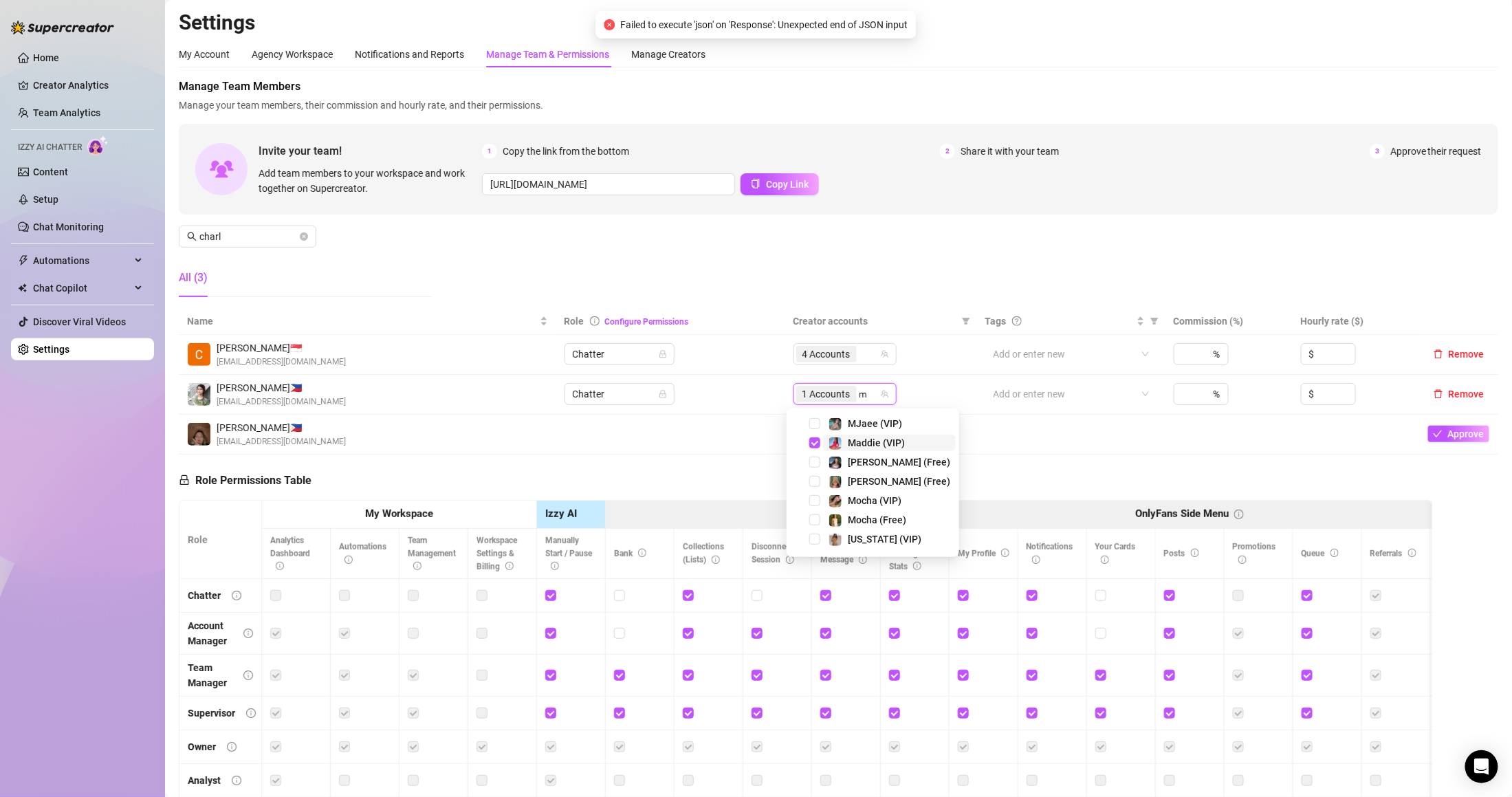
type input "ma"
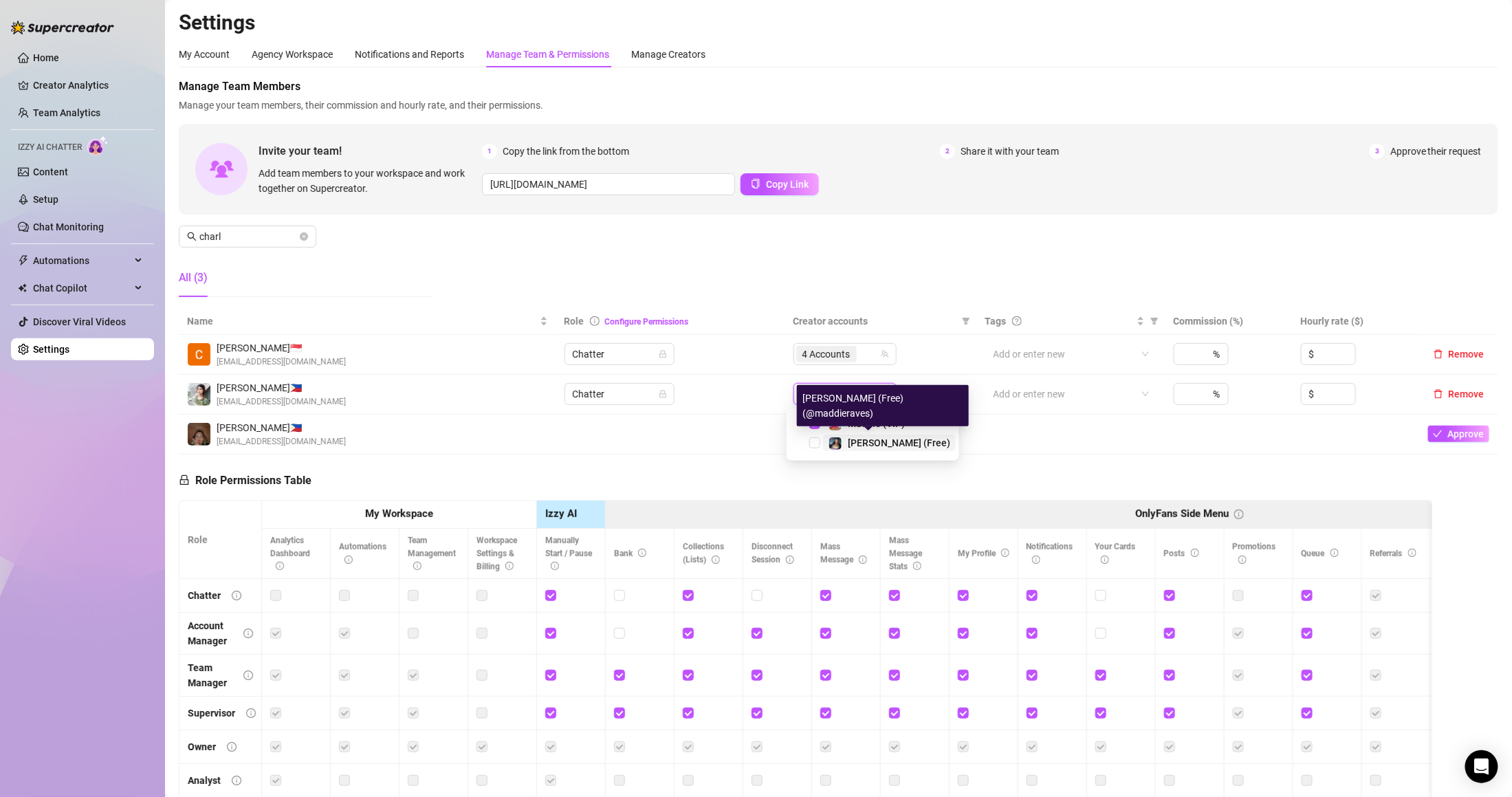
click at [873, 445] on span "[PERSON_NAME] (Free)" at bounding box center [899, 442] width 103 height 11
type input "elli"
click at [865, 439] on span "[PERSON_NAME] (VIP)" at bounding box center [897, 442] width 97 height 11
type input "elli"
click at [865, 427] on span "[PERSON_NAME] (Free)" at bounding box center [899, 423] width 103 height 11
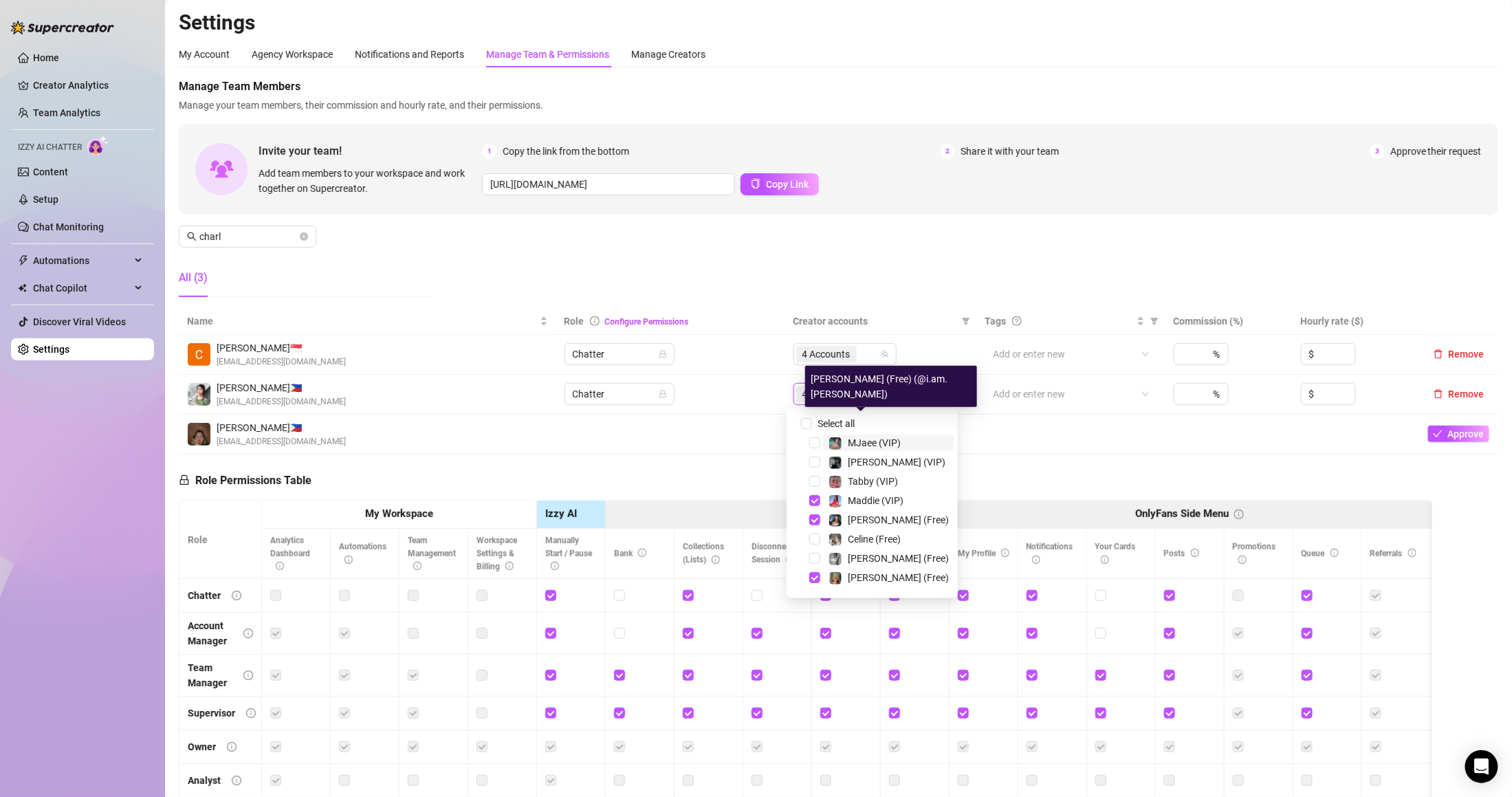
click at [676, 454] on td at bounding box center [670, 435] width 229 height 40
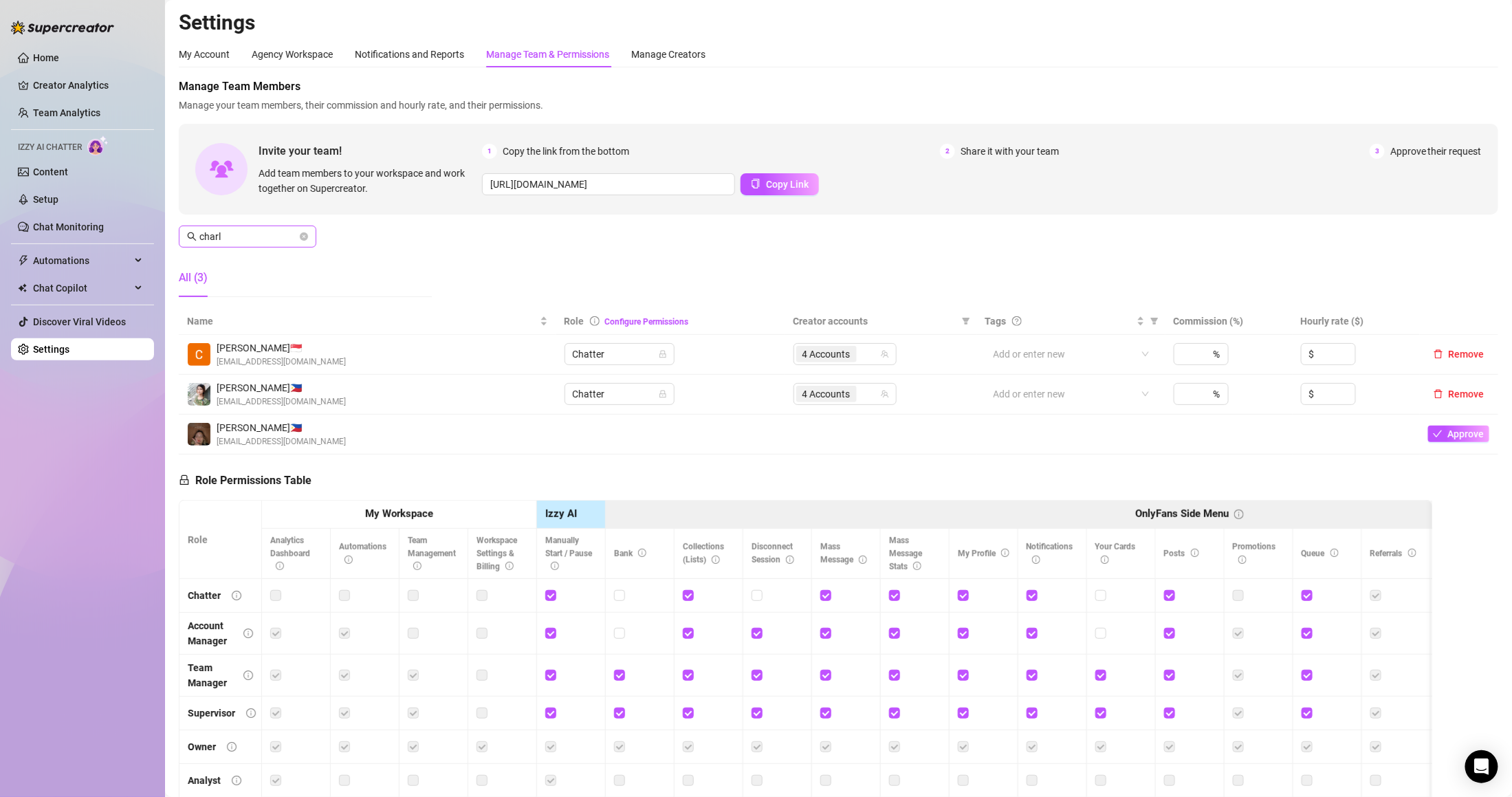
drag, startPoint x: 302, startPoint y: 234, endPoint x: 293, endPoint y: 236, distance: 9.2
click at [302, 233] on icon "close-circle" at bounding box center [303, 236] width 8 height 8
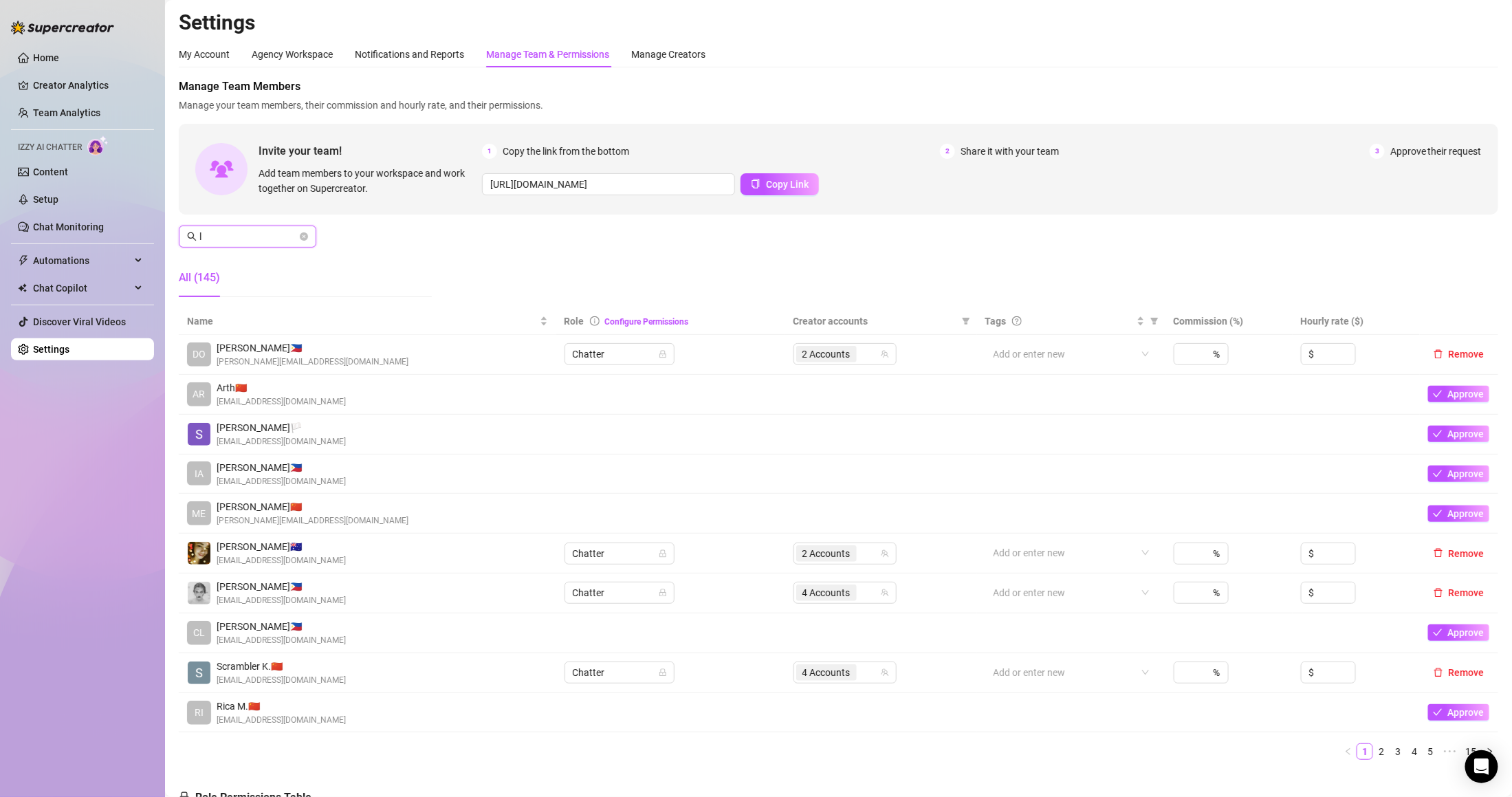
click at [254, 236] on input "l" at bounding box center [248, 236] width 97 height 15
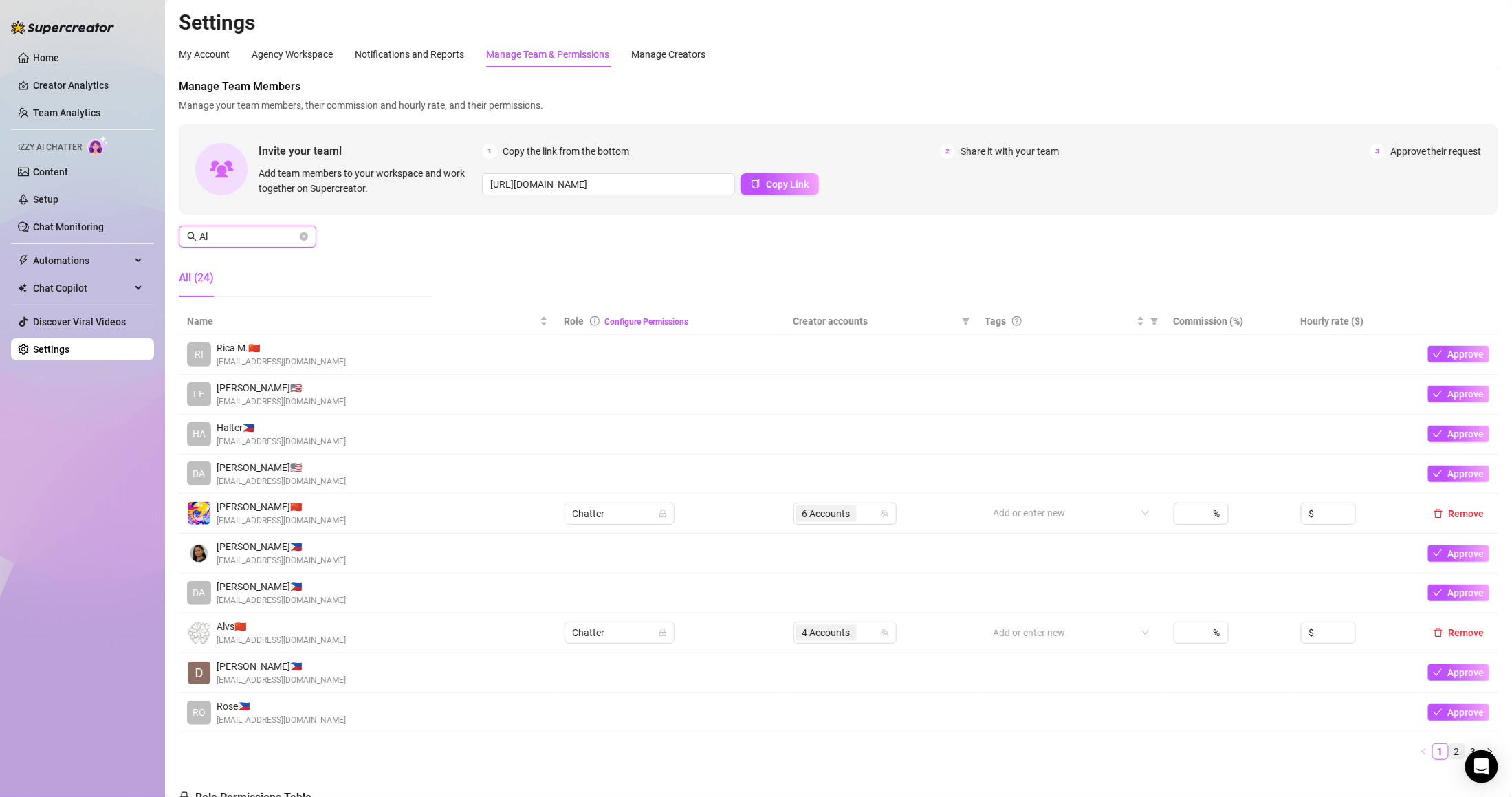
type input "Al"
click at [1449, 751] on link "2" at bounding box center [1457, 751] width 15 height 15
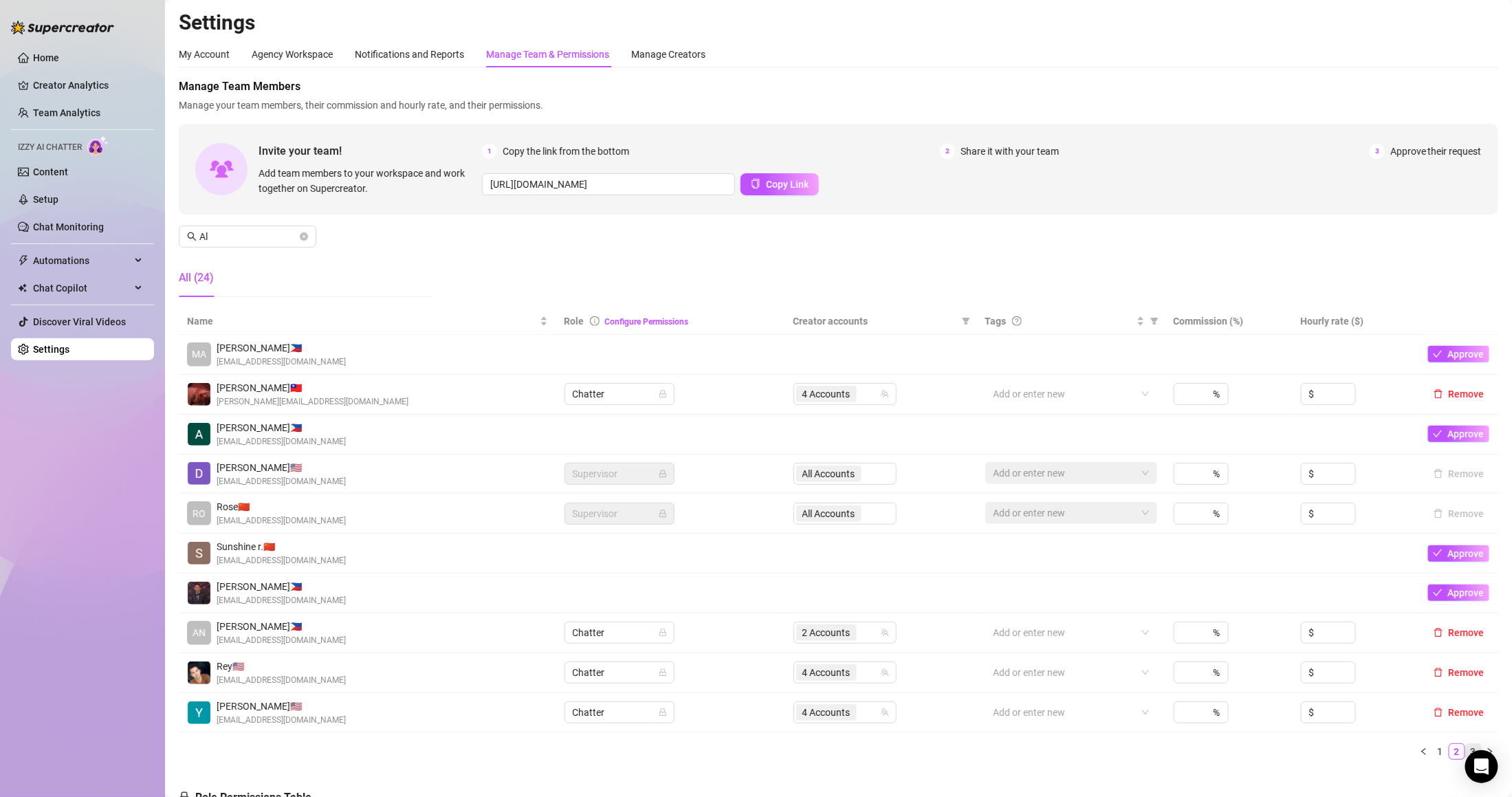
click at [1466, 751] on link "3" at bounding box center [1473, 751] width 15 height 15
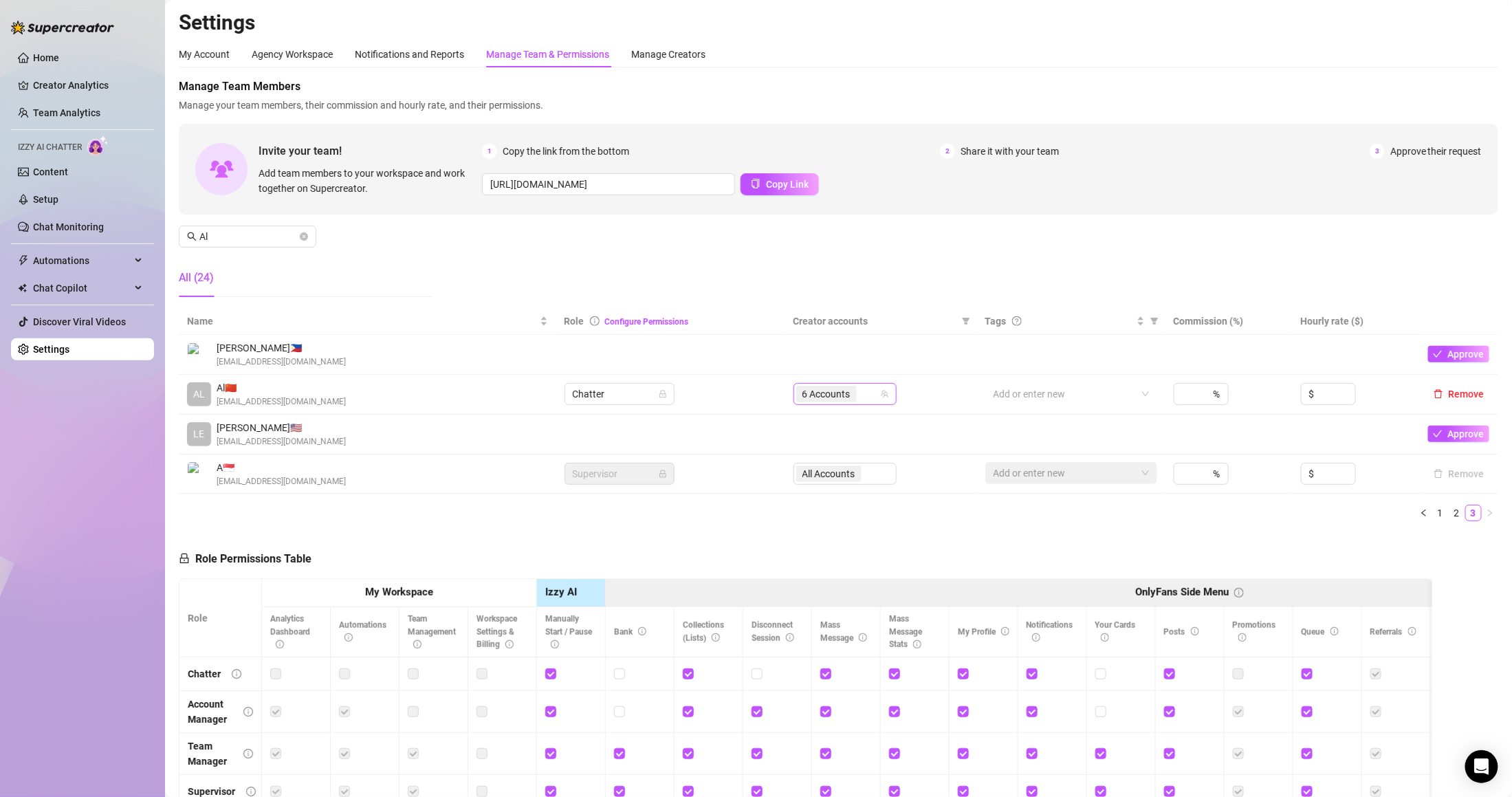
click at [831, 401] on span "6 Accounts" at bounding box center [826, 394] width 48 height 15
click at [840, 390] on span "6 Accounts" at bounding box center [826, 394] width 48 height 15
type input "chl"
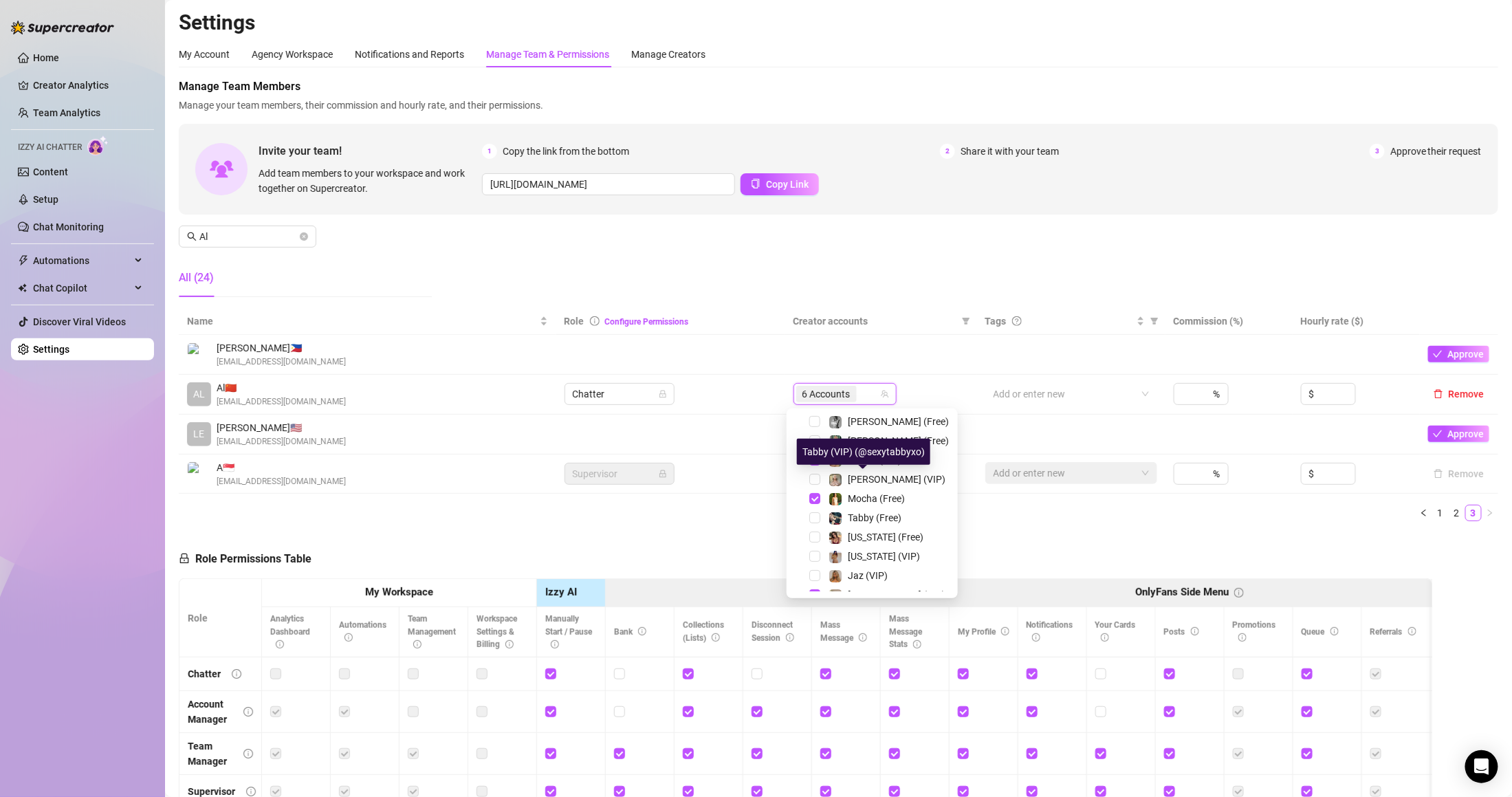
scroll to position [138, 0]
type input "mo"
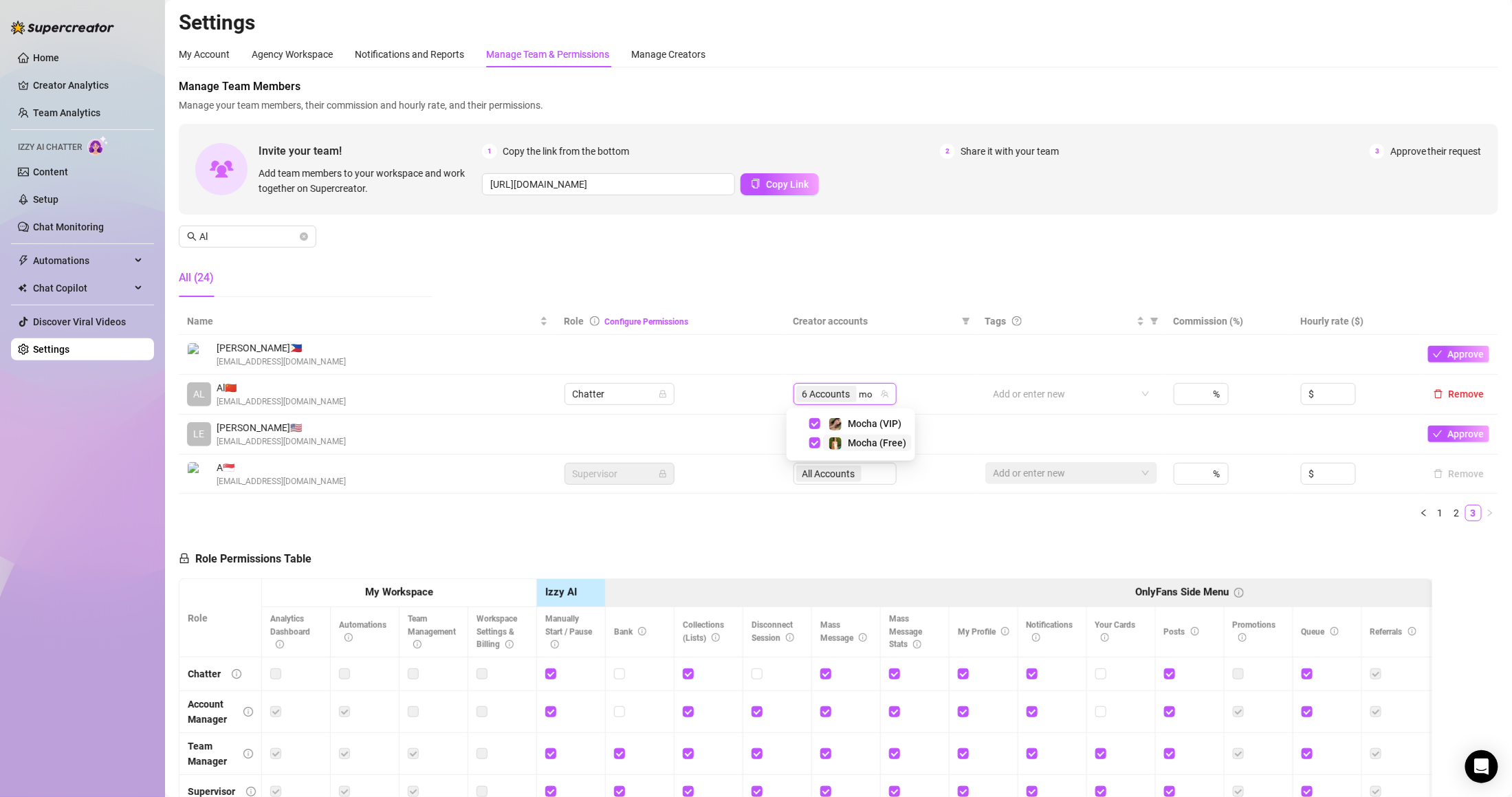
click at [868, 437] on span "Mocha (Free)" at bounding box center [877, 442] width 59 height 11
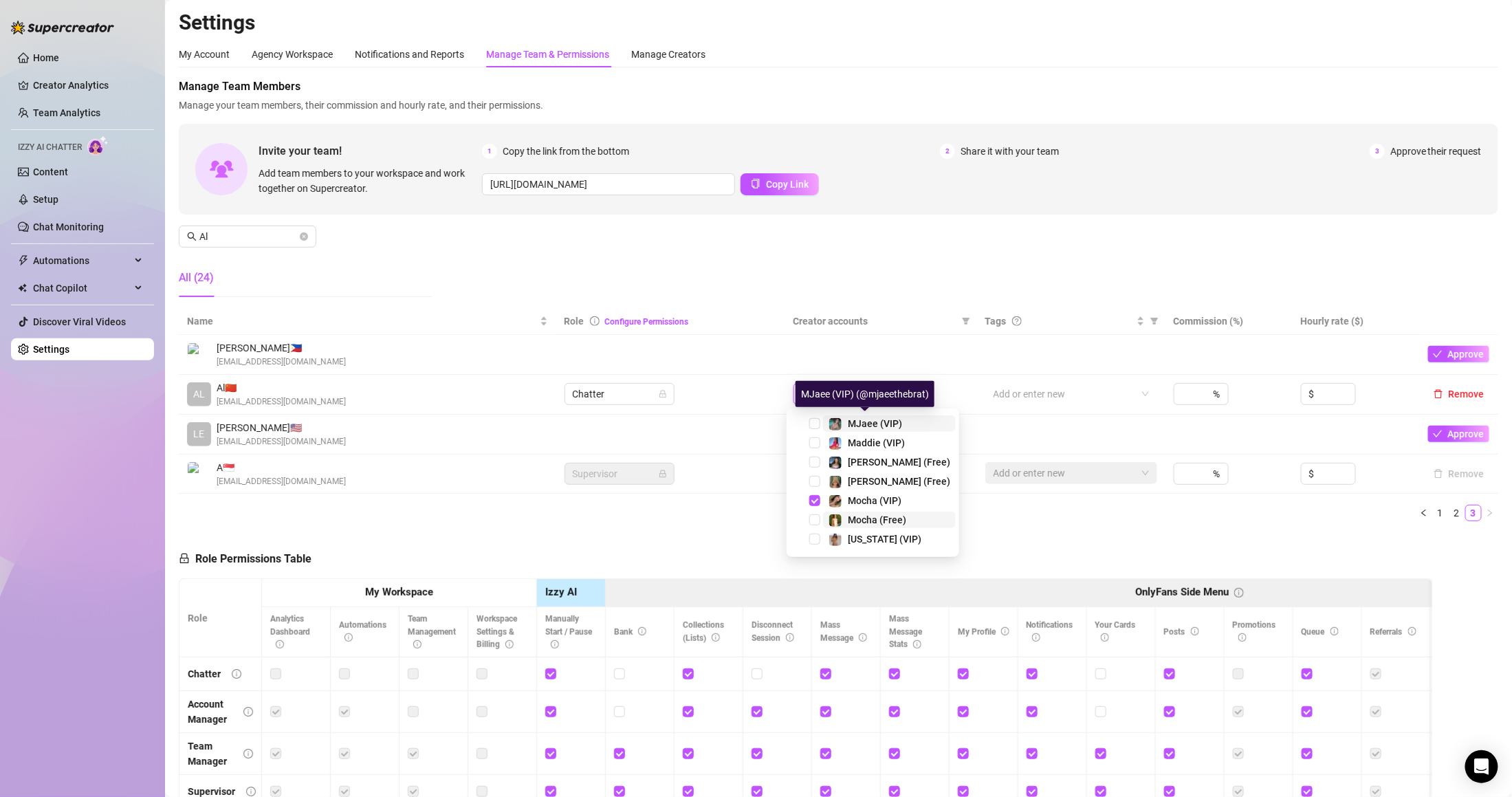
type input "moc"
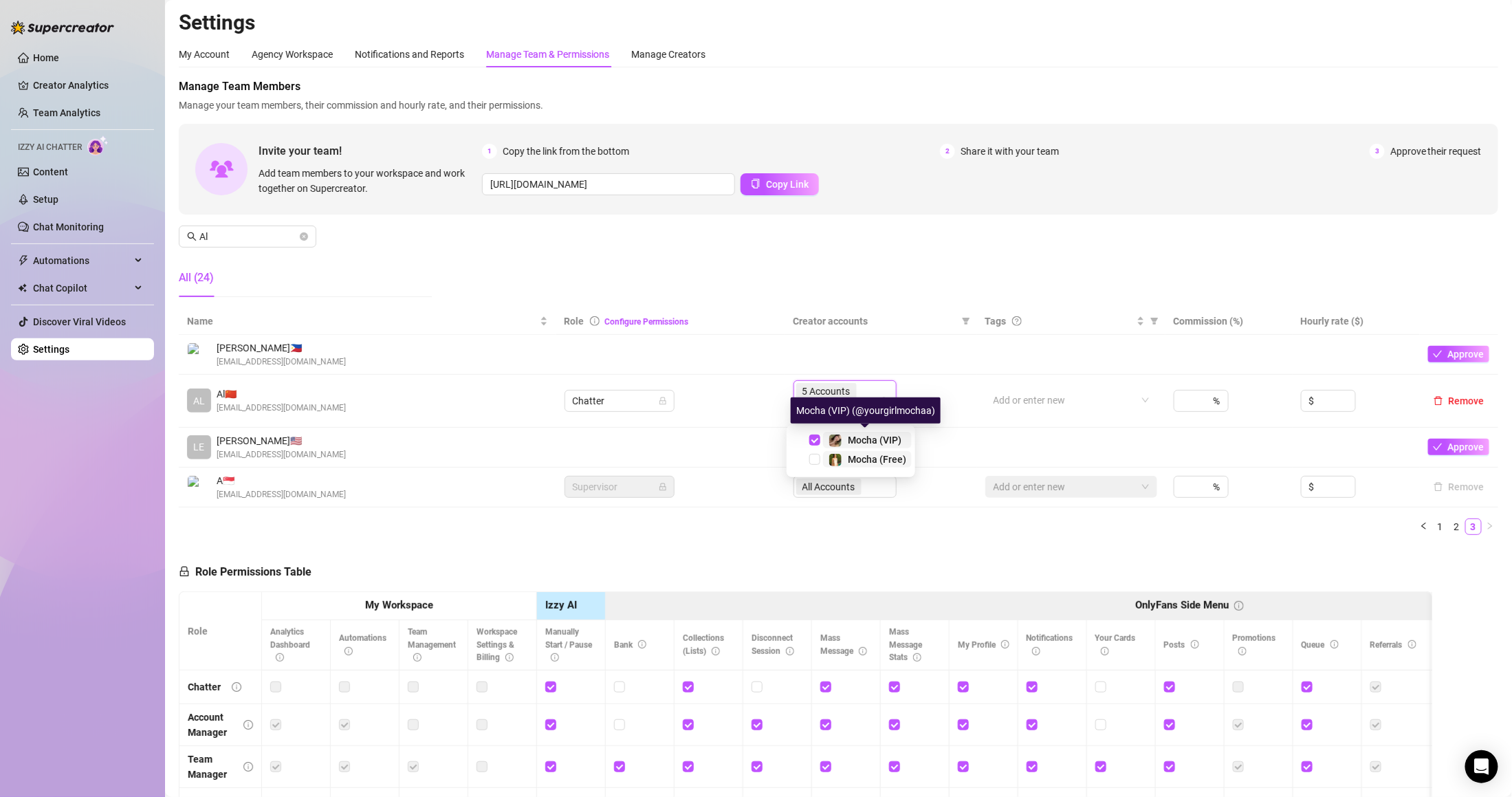
click at [868, 436] on span "Mocha (VIP)" at bounding box center [875, 440] width 54 height 11
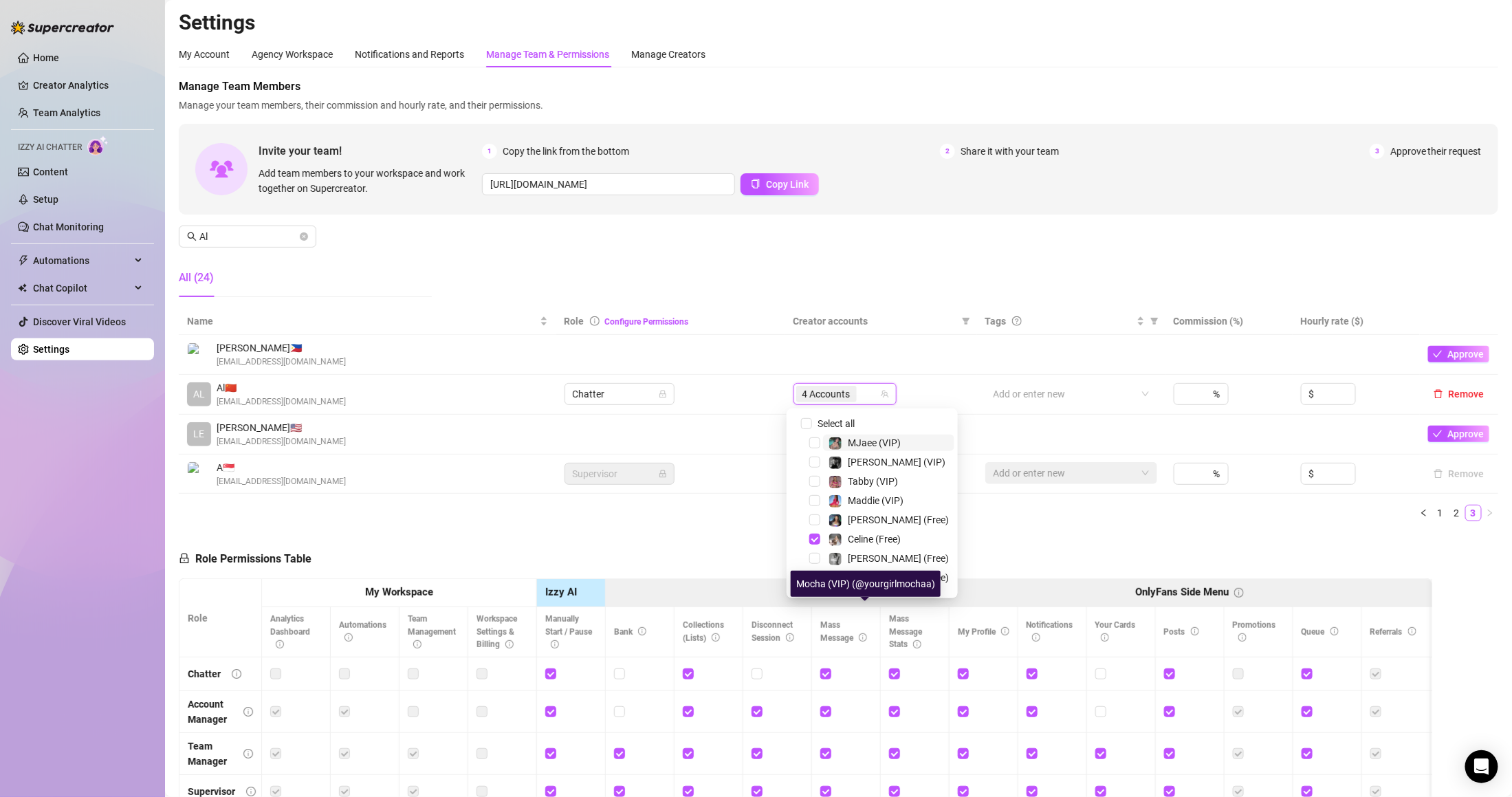
click at [877, 312] on th "Creator accounts" at bounding box center [881, 321] width 191 height 27
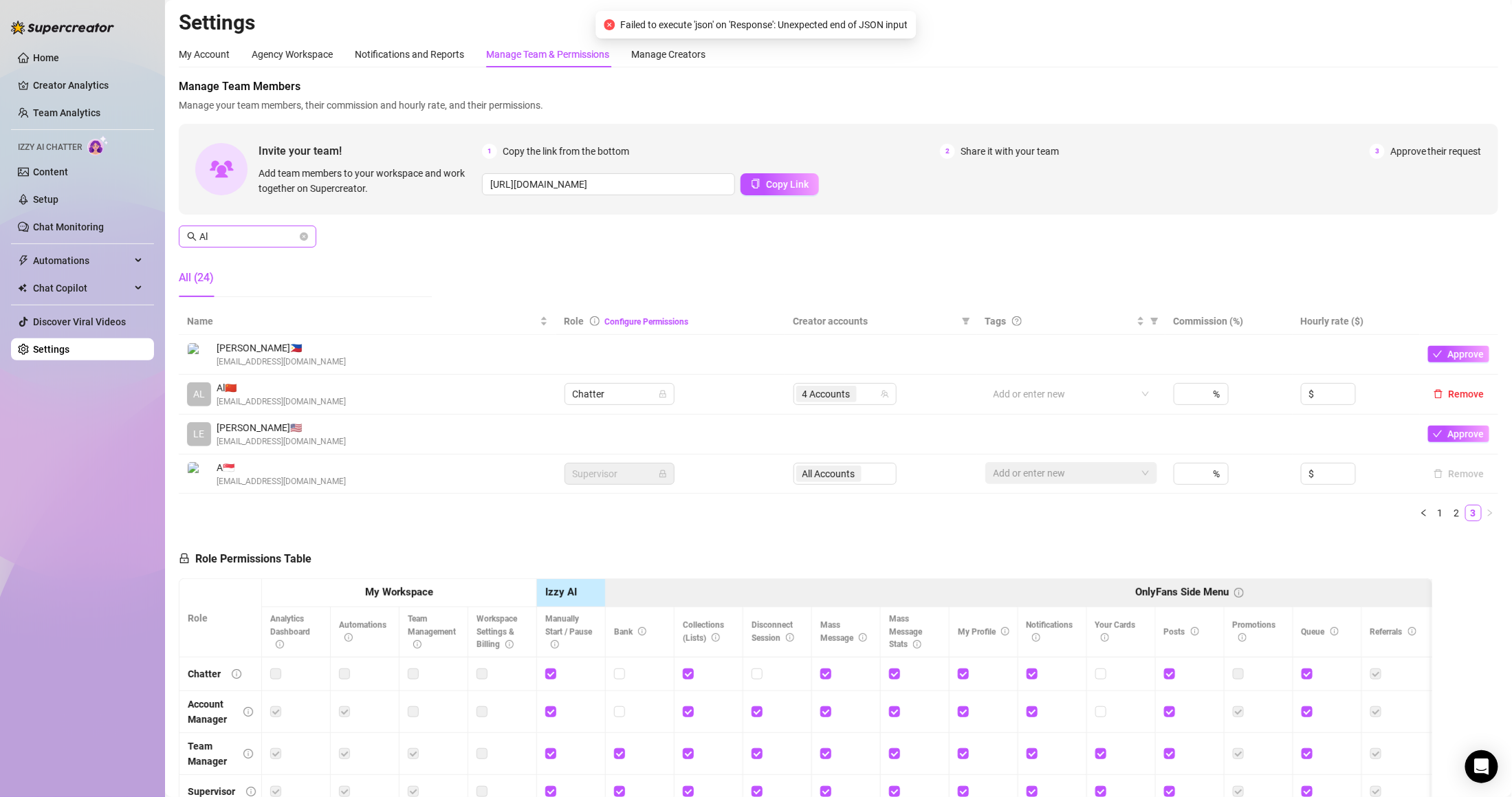
click at [263, 227] on span "Al" at bounding box center [247, 236] width 138 height 22
click at [258, 236] on input "Al" at bounding box center [248, 236] width 97 height 15
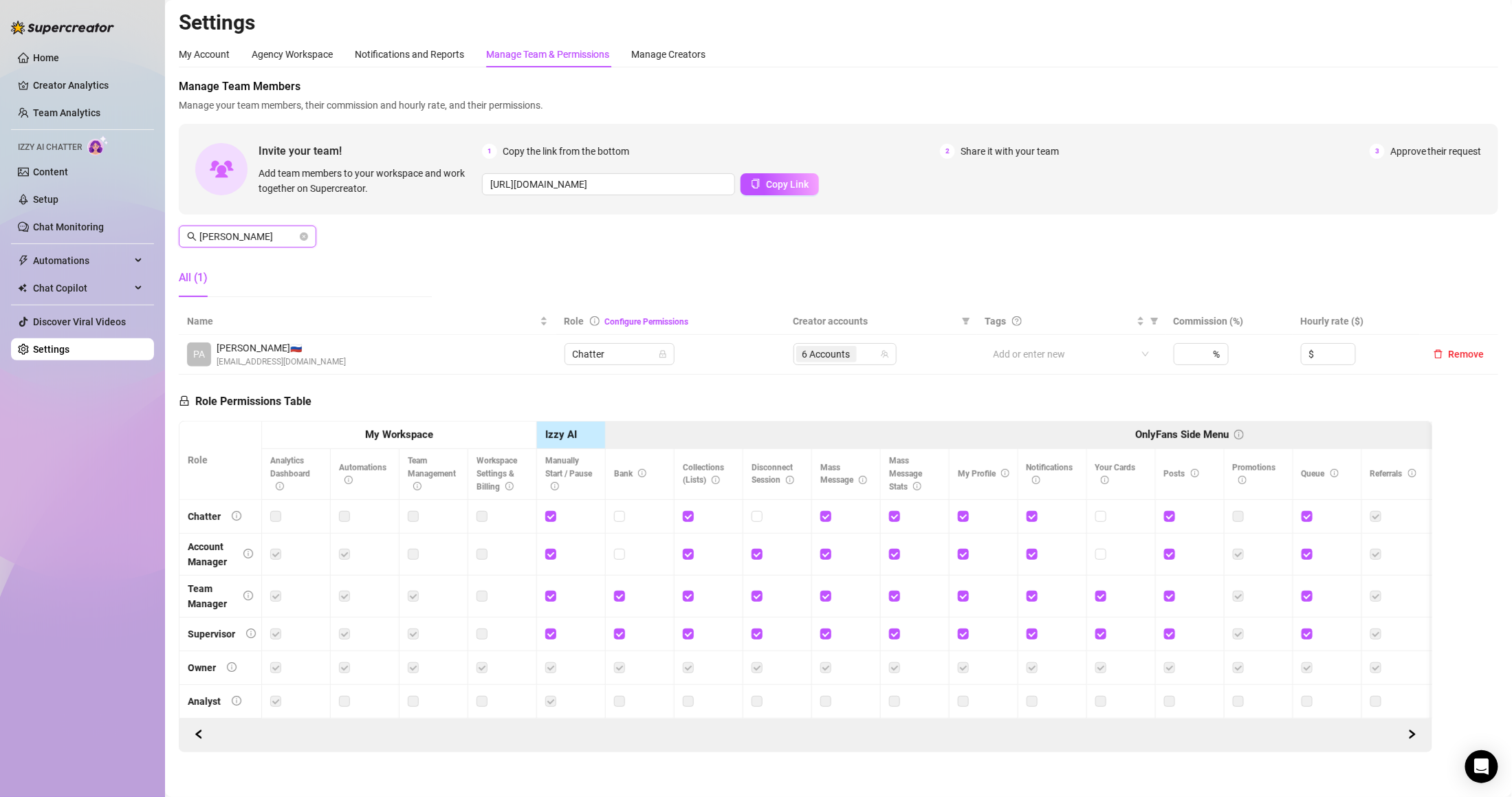
type input "[PERSON_NAME]"
click at [855, 368] on td "6 Accounts" at bounding box center [881, 355] width 191 height 40
click at [850, 357] on div "6 Accounts" at bounding box center [827, 353] width 63 height 19
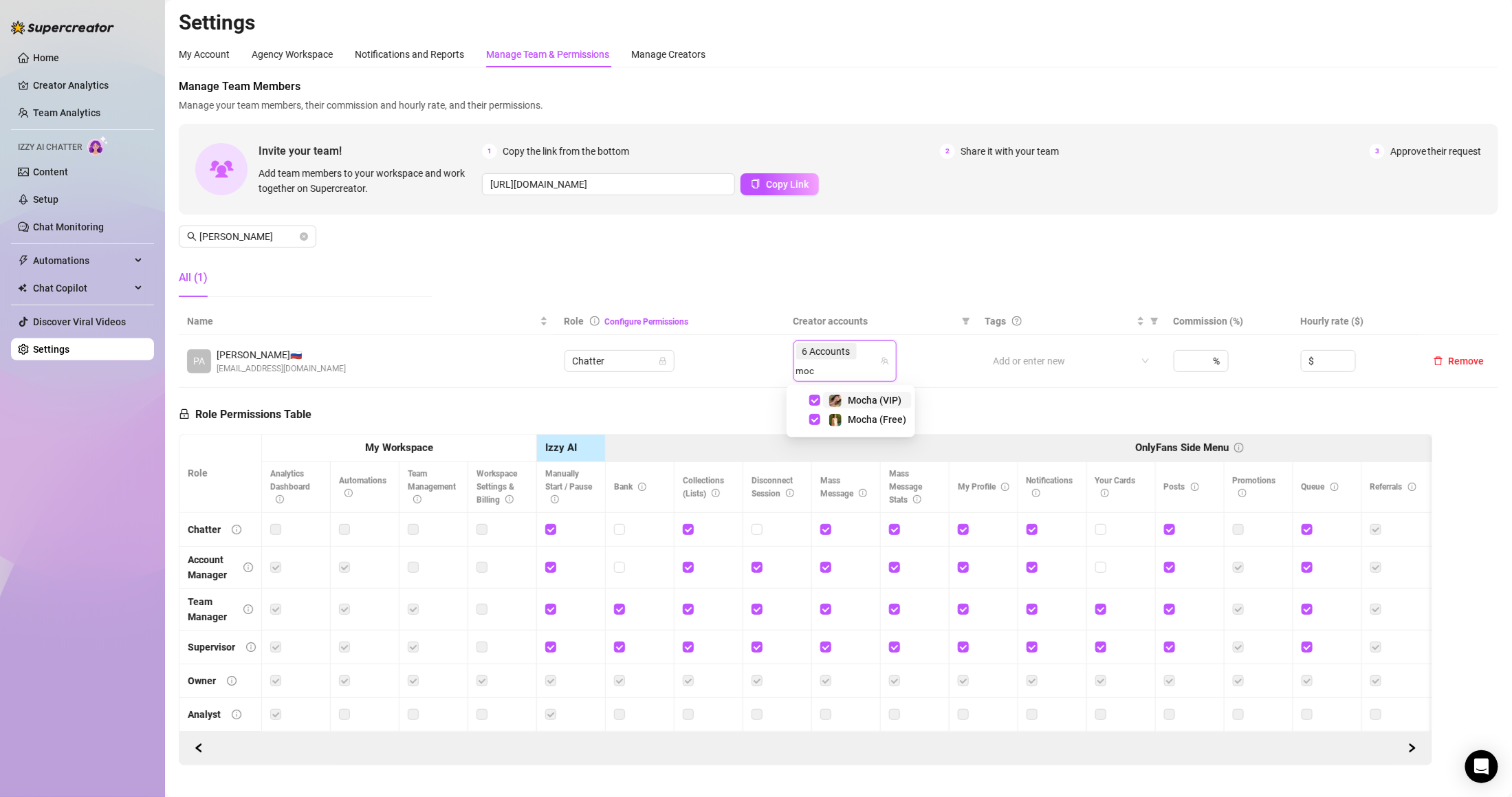
type input "moc"
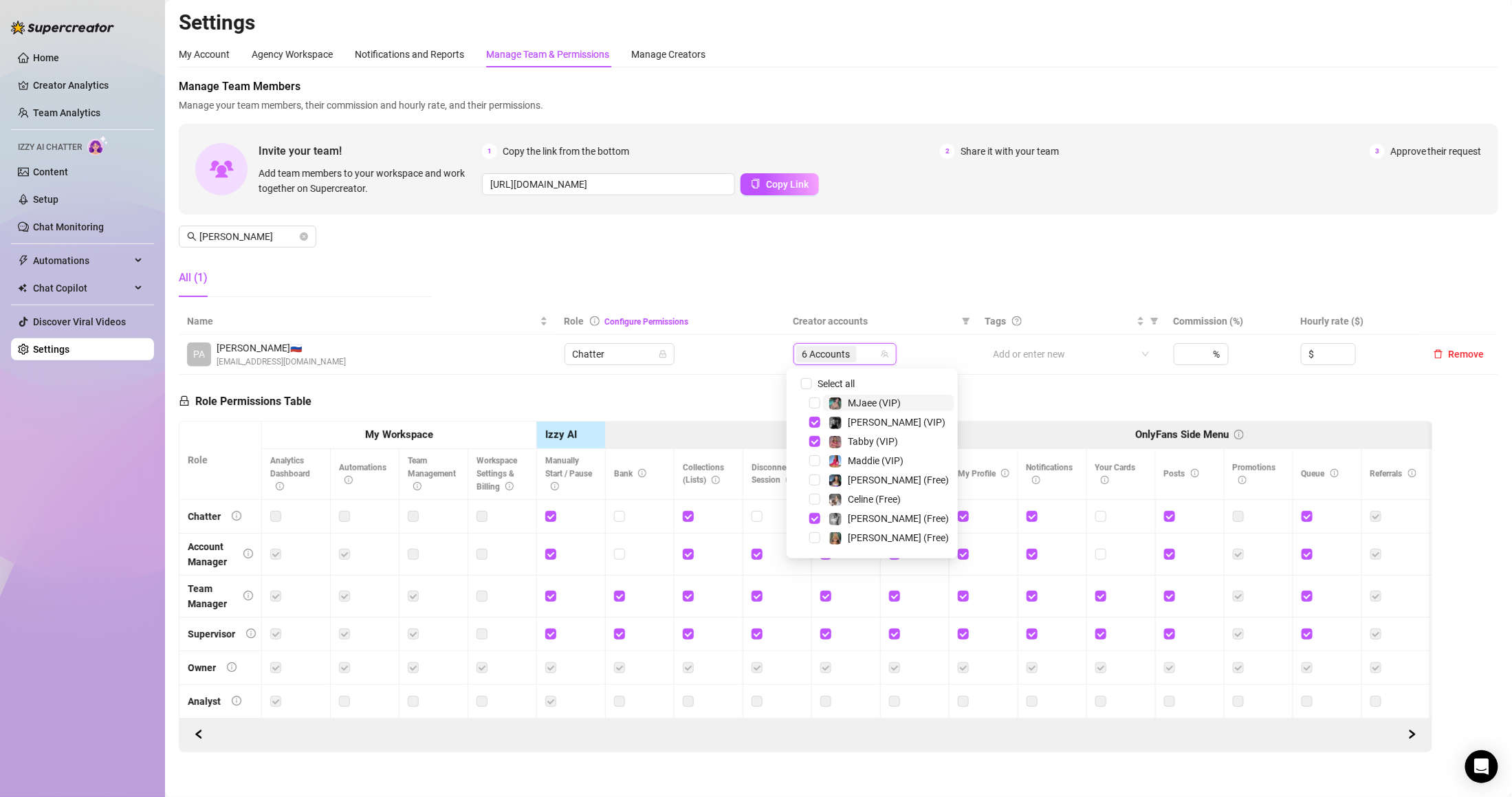
click at [850, 361] on div "6 Accounts" at bounding box center [827, 353] width 63 height 19
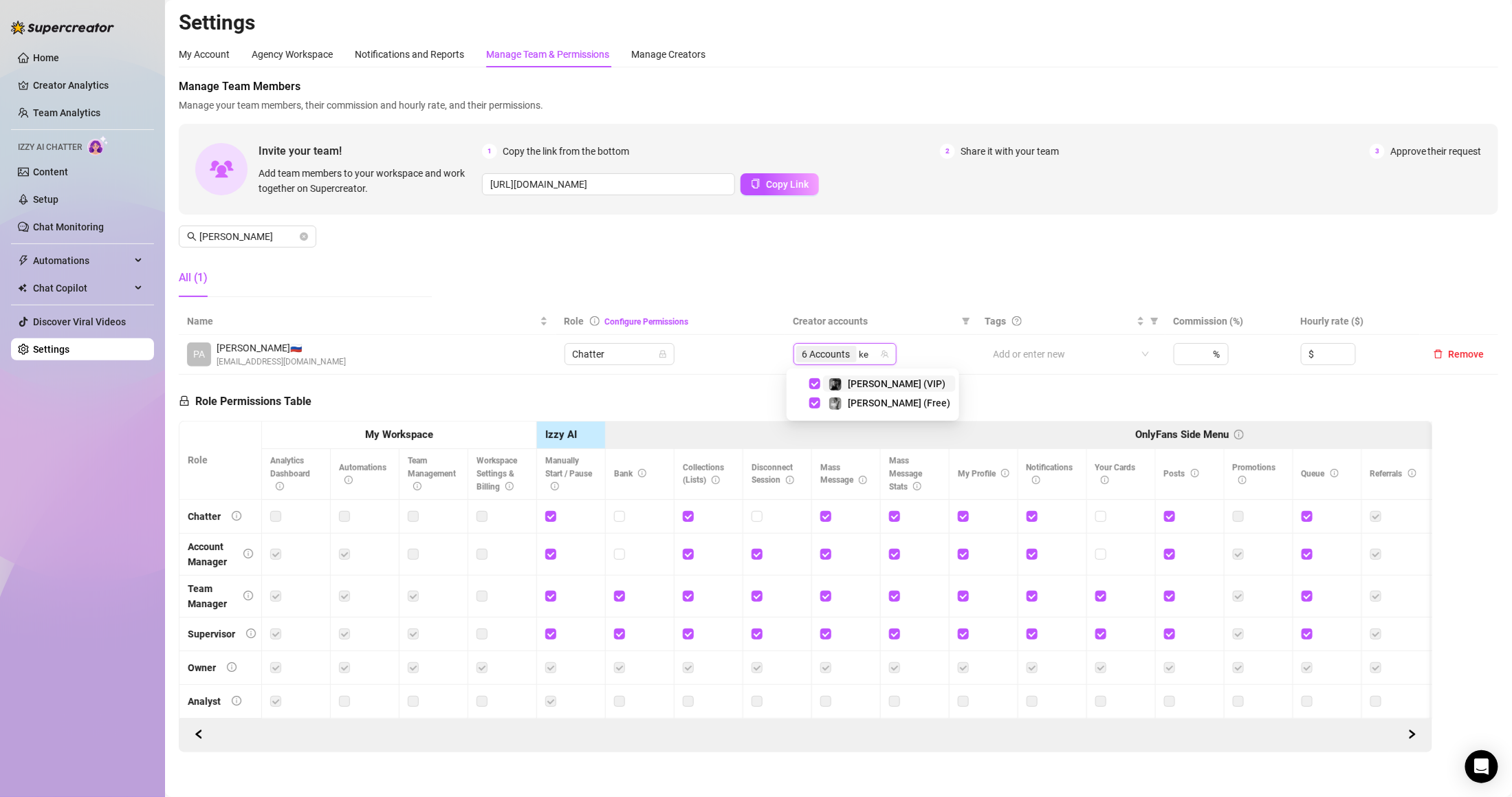
type input "[PERSON_NAME]"
click at [888, 302] on div "Manage Team Members Manage your team members, their commission and hourly rate,…" at bounding box center [838, 193] width 1319 height 229
